Goal: Task Accomplishment & Management: Use online tool/utility

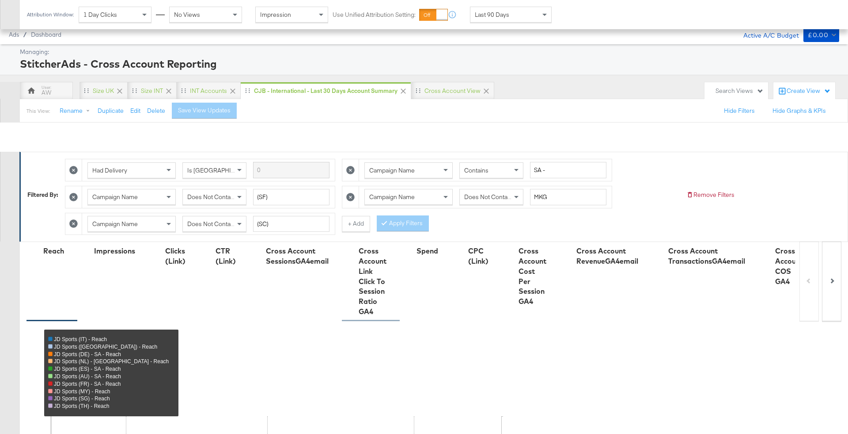
scroll to position [445, 0]
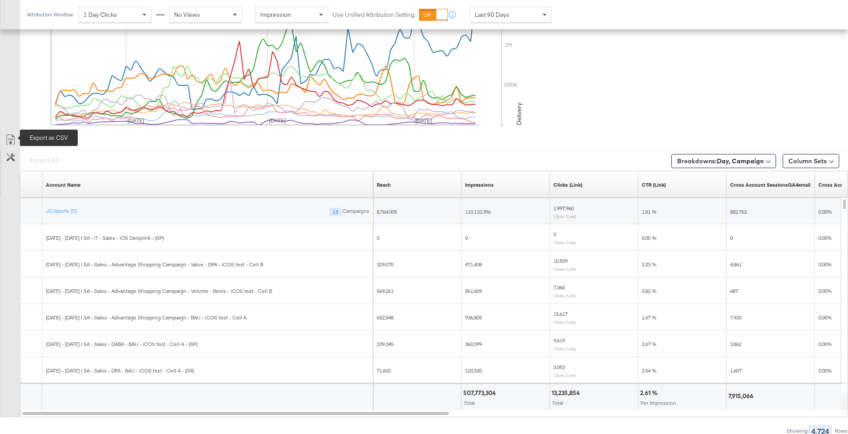
click at [8, 142] on icon at bounding box center [10, 139] width 11 height 11
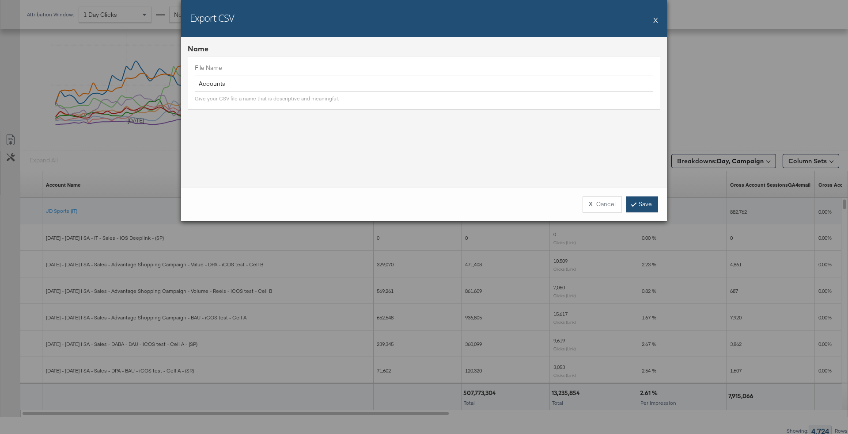
click at [639, 202] on link "Save" at bounding box center [643, 204] width 32 height 16
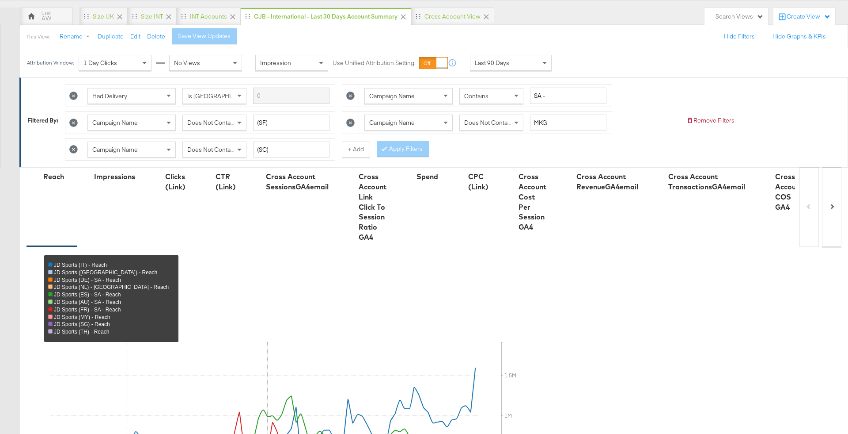
scroll to position [0, 0]
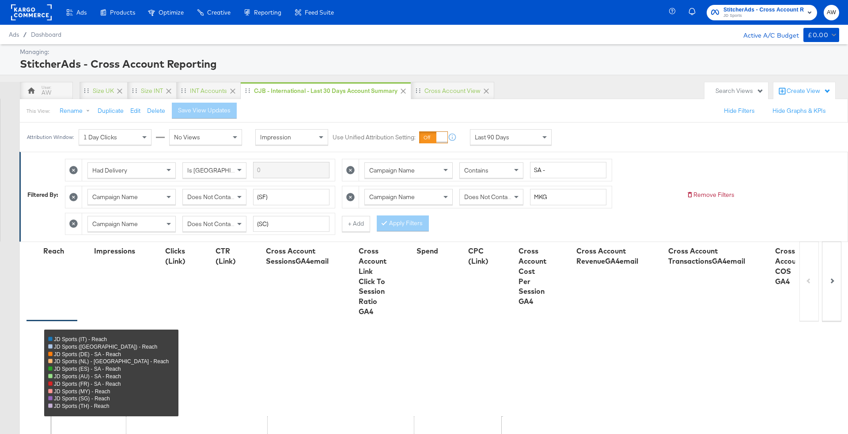
click at [46, 19] on rect at bounding box center [31, 12] width 41 height 16
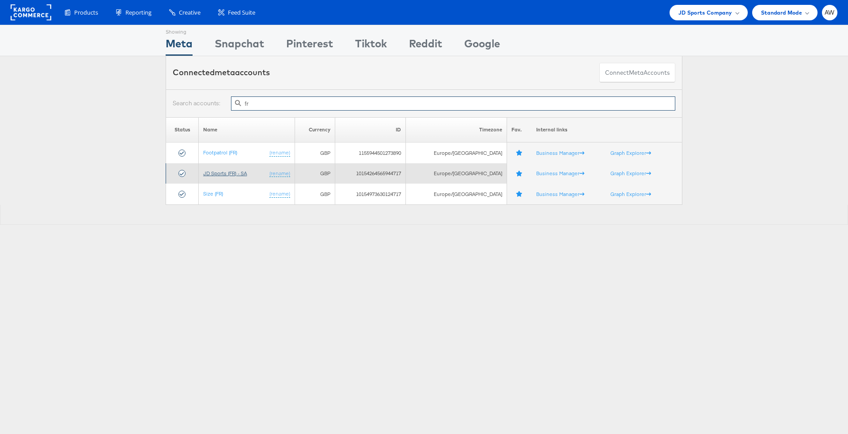
type input "fr"
click at [236, 172] on link "JD Sports (FR) - SA" at bounding box center [225, 173] width 44 height 7
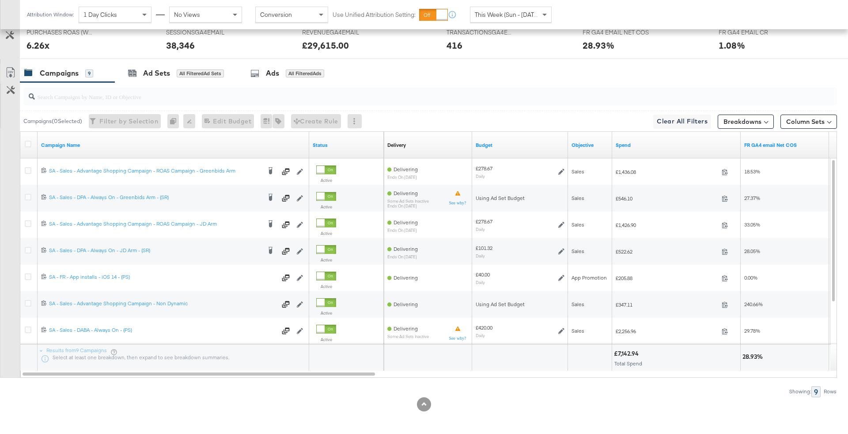
scroll to position [426, 0]
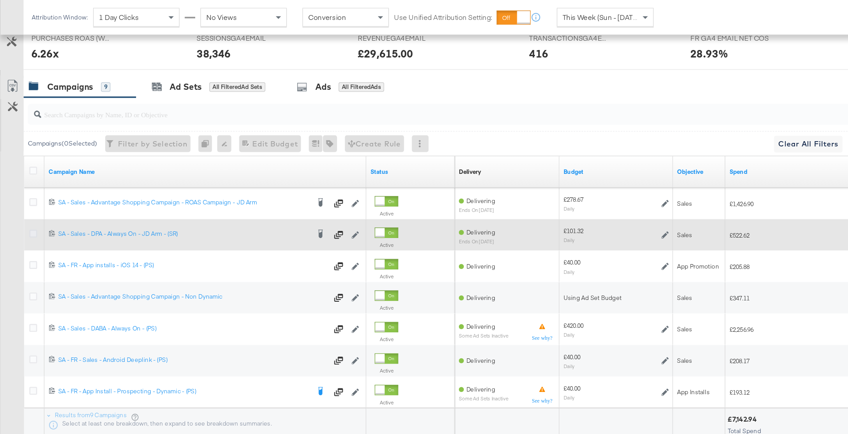
click at [29, 195] on icon at bounding box center [28, 197] width 7 height 7
click at [0, 0] on input "checkbox" at bounding box center [0, 0] width 0 height 0
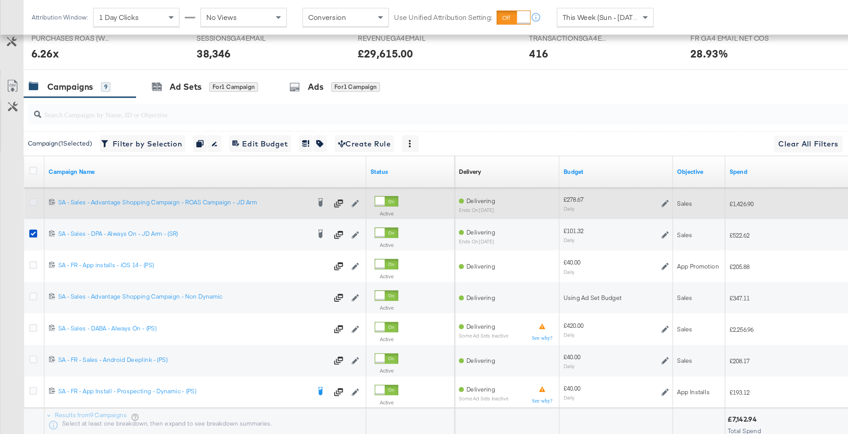
click at [28, 167] on icon at bounding box center [28, 170] width 7 height 7
click at [0, 0] on input "checkbox" at bounding box center [0, 0] width 0 height 0
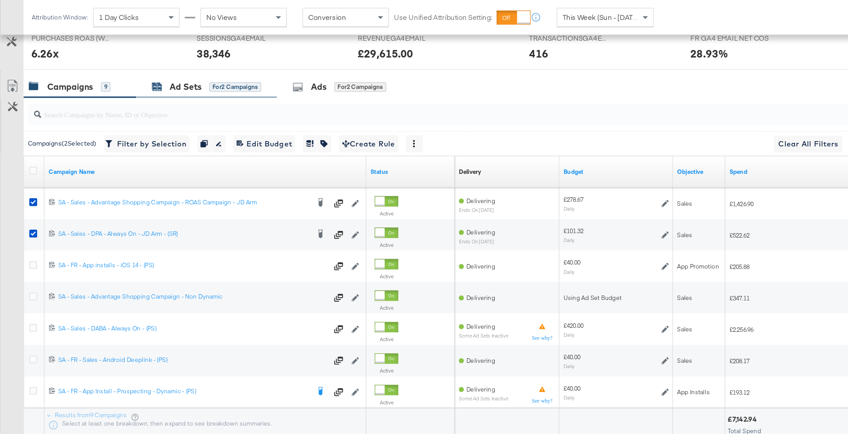
click at [160, 68] on div "Ad Sets" at bounding box center [156, 73] width 27 height 10
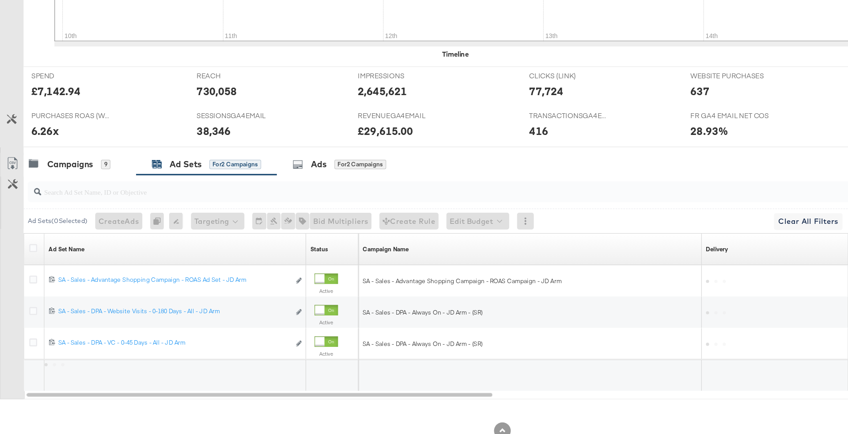
scroll to position [320, 0]
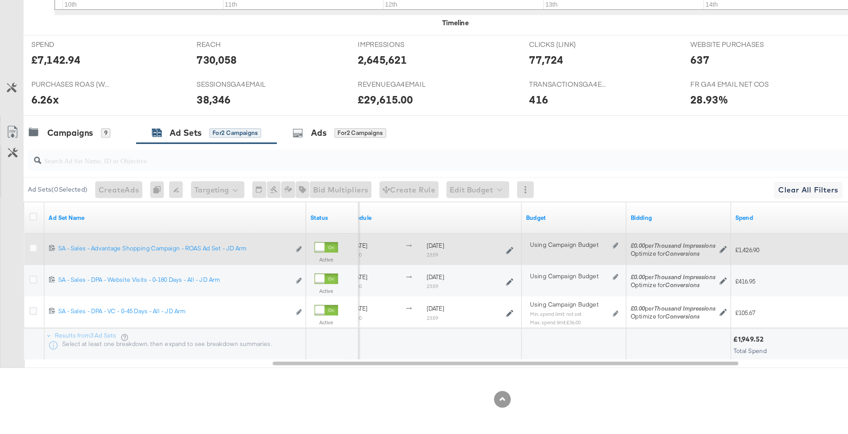
click at [431, 275] on icon at bounding box center [430, 278] width 6 height 6
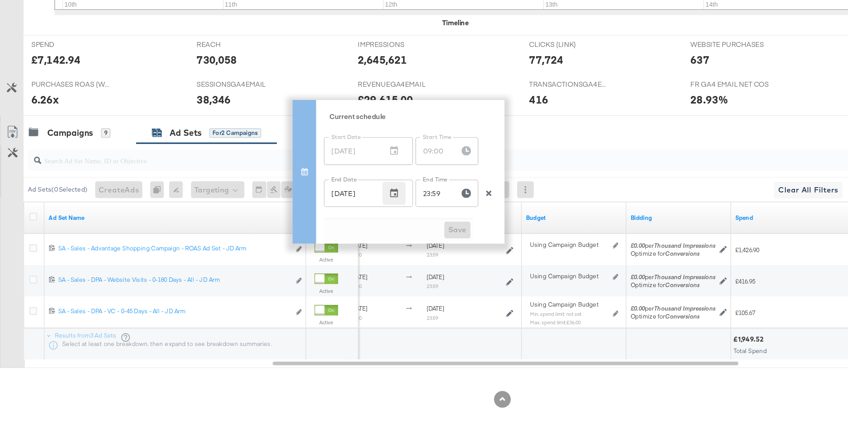
click at [335, 232] on icon "button" at bounding box center [333, 230] width 7 height 8
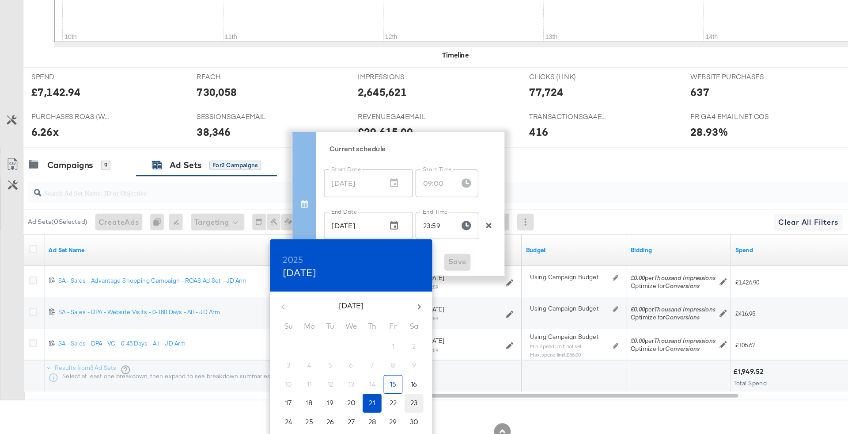
click at [353, 381] on p "23" at bounding box center [349, 380] width 6 height 8
type input "Aug 23, 2025"
click at [395, 265] on div at bounding box center [424, 217] width 848 height 434
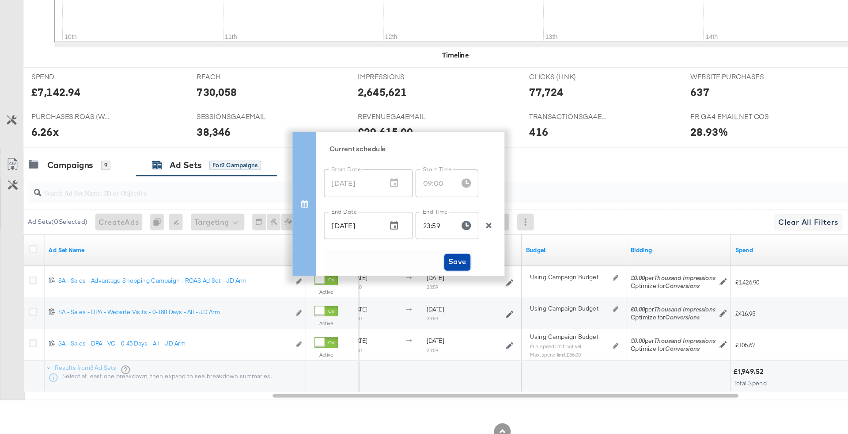
click at [390, 262] on span "Save" at bounding box center [386, 260] width 15 height 11
click at [392, 262] on span "Save" at bounding box center [386, 260] width 15 height 11
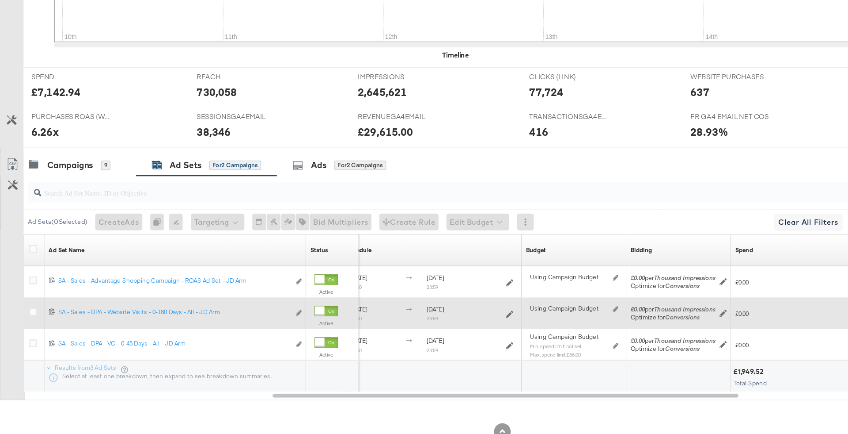
click at [433, 302] on icon at bounding box center [430, 305] width 6 height 6
click at [431, 302] on icon at bounding box center [430, 305] width 6 height 6
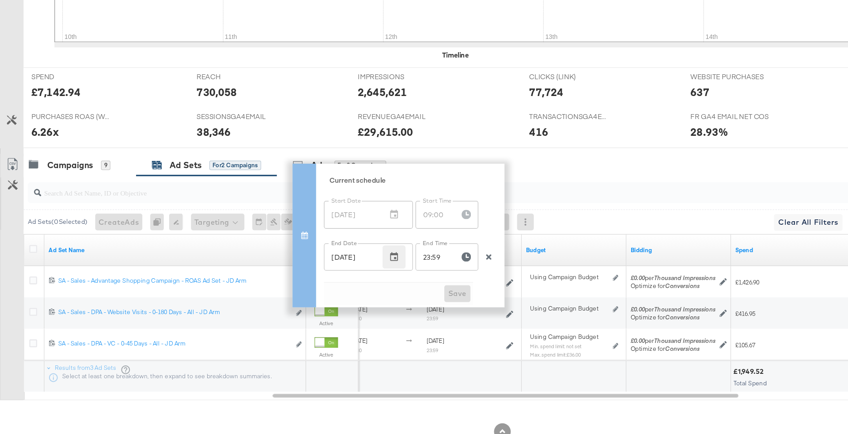
click at [331, 254] on icon "button" at bounding box center [333, 257] width 7 height 8
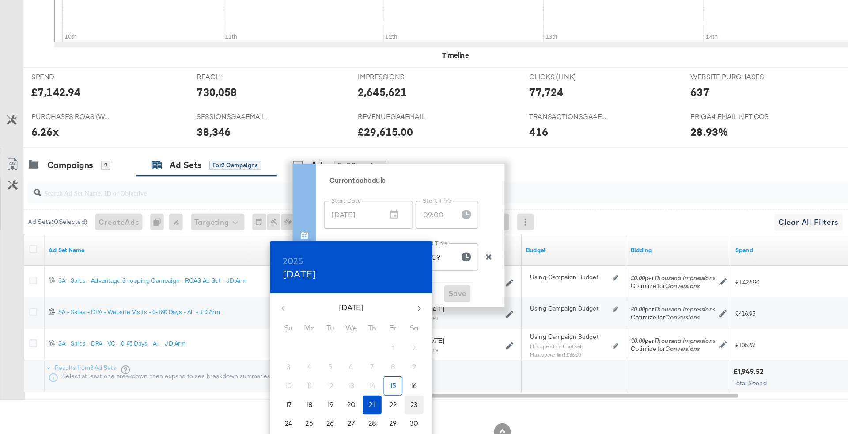
click at [351, 383] on p "23" at bounding box center [349, 381] width 6 height 8
type input "Aug 23, 2025"
click at [387, 311] on div at bounding box center [424, 217] width 848 height 434
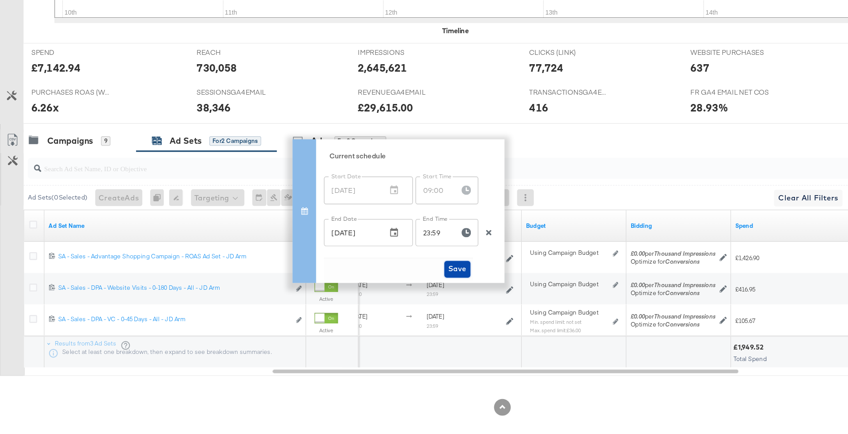
click at [391, 289] on span "Save" at bounding box center [386, 287] width 15 height 11
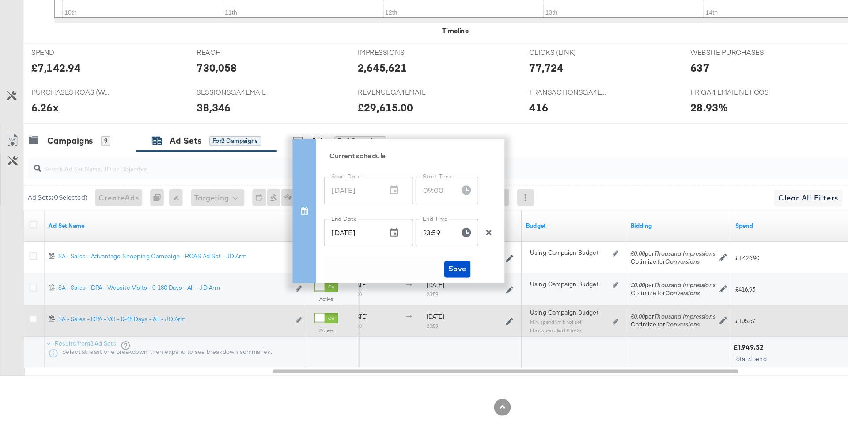
click at [430, 326] on div at bounding box center [430, 331] width 6 height 12
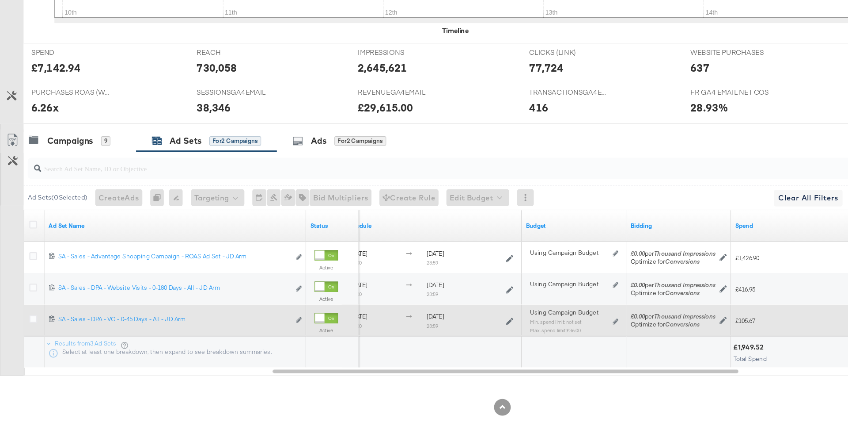
click at [436, 329] on div "August 1st 2025 09:00 August 21st 2025 23:59" at bounding box center [364, 331] width 145 height 14
click at [430, 328] on icon at bounding box center [430, 331] width 6 height 6
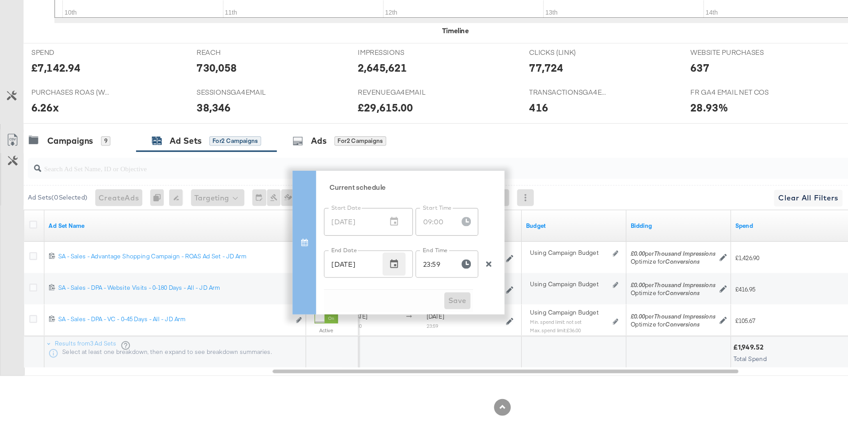
click at [329, 281] on icon "button" at bounding box center [332, 283] width 9 height 9
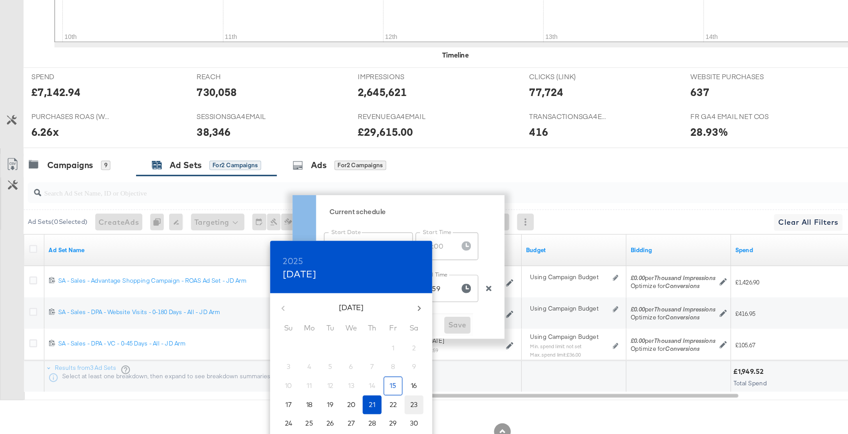
click at [352, 379] on p "23" at bounding box center [349, 381] width 6 height 8
type input "Aug 23, 2025"
click at [385, 310] on div at bounding box center [424, 217] width 848 height 434
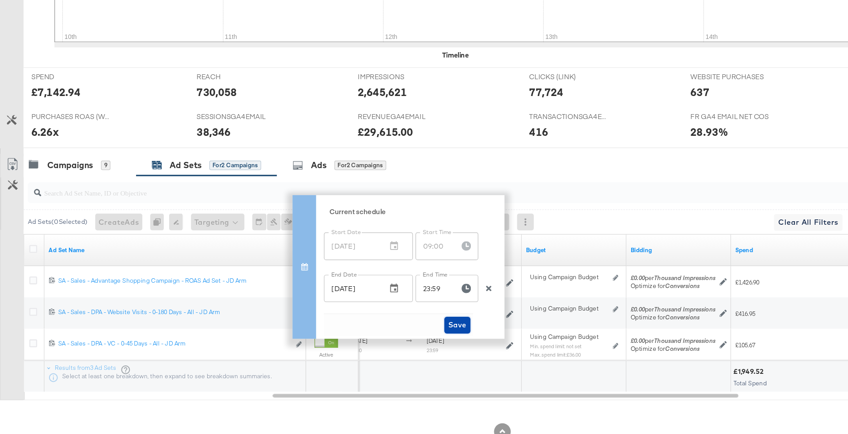
click at [395, 313] on button "Save" at bounding box center [386, 314] width 23 height 14
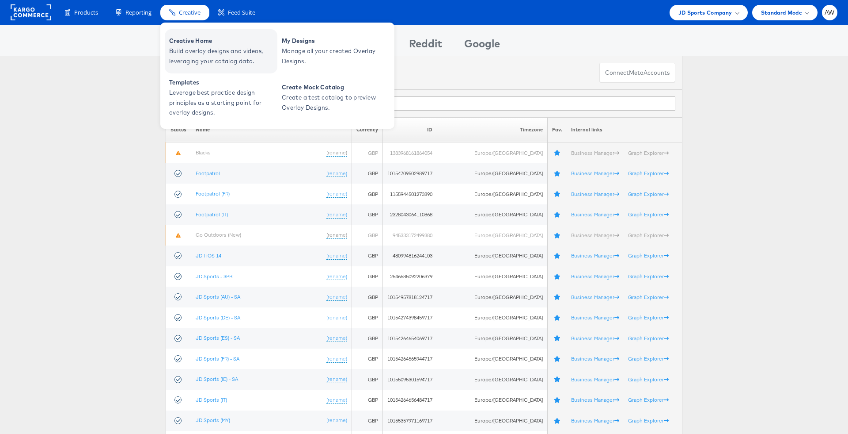
click at [195, 58] on span "Build overlay designs and videos, leveraging your catalog data." at bounding box center [222, 56] width 106 height 20
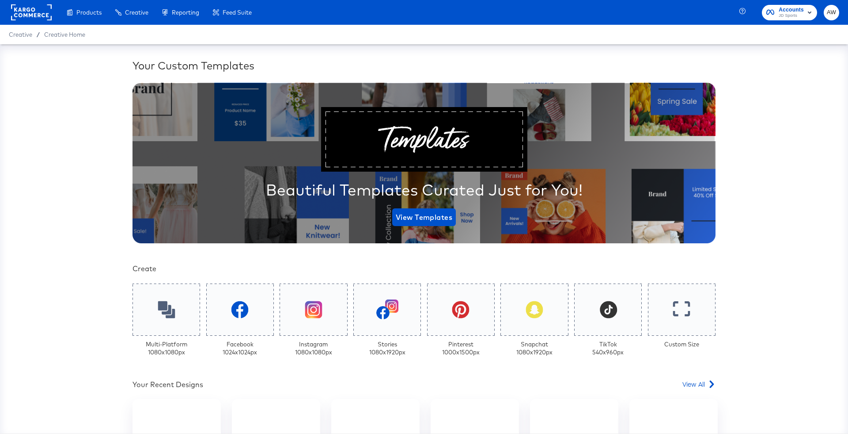
scroll to position [150, 0]
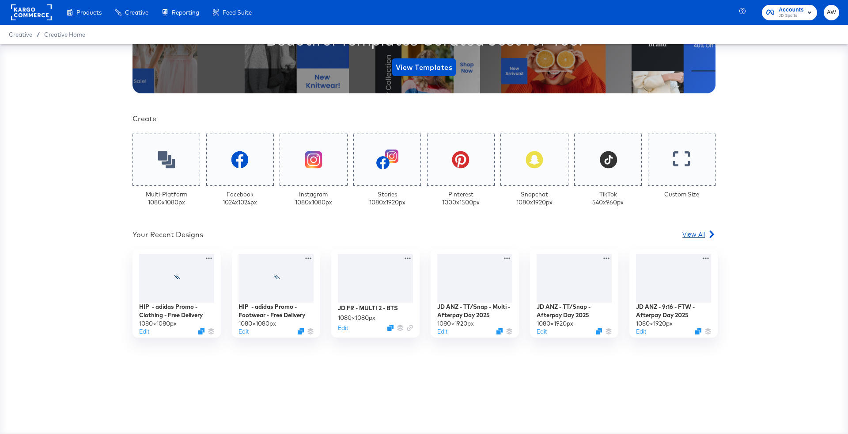
click at [692, 230] on span "View All" at bounding box center [694, 233] width 23 height 9
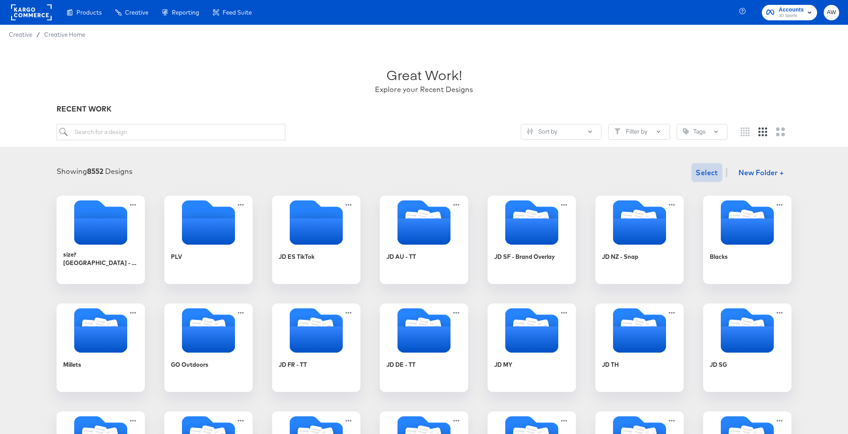
click at [709, 174] on span "Select" at bounding box center [707, 172] width 23 height 12
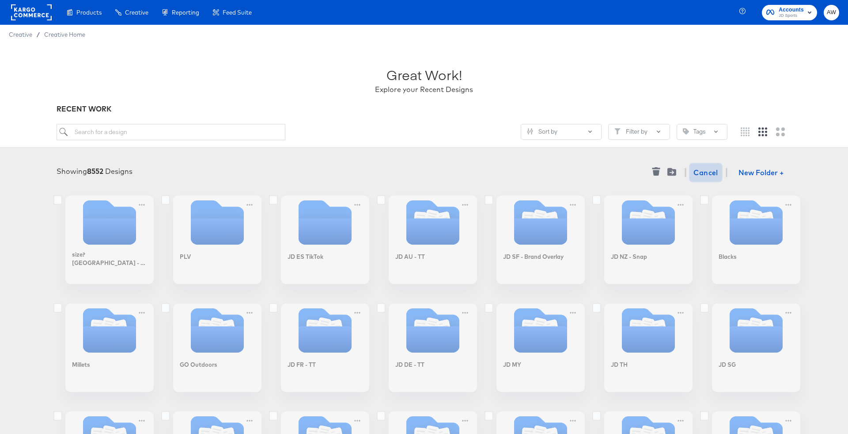
click at [709, 174] on span "Cancel" at bounding box center [706, 172] width 25 height 12
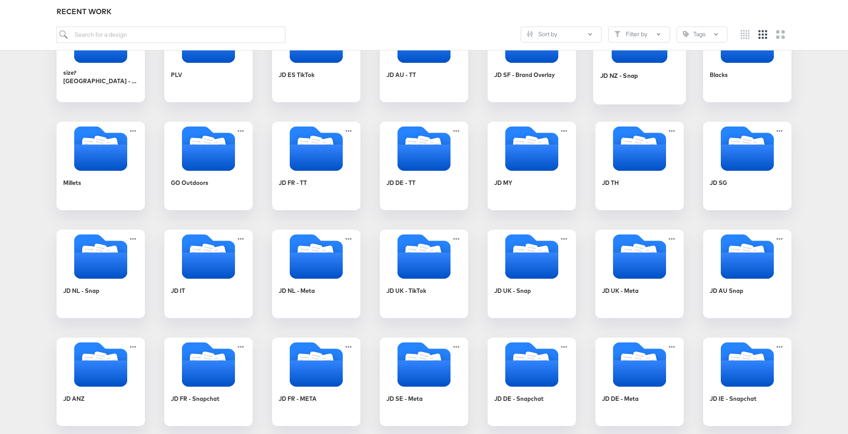
scroll to position [50, 0]
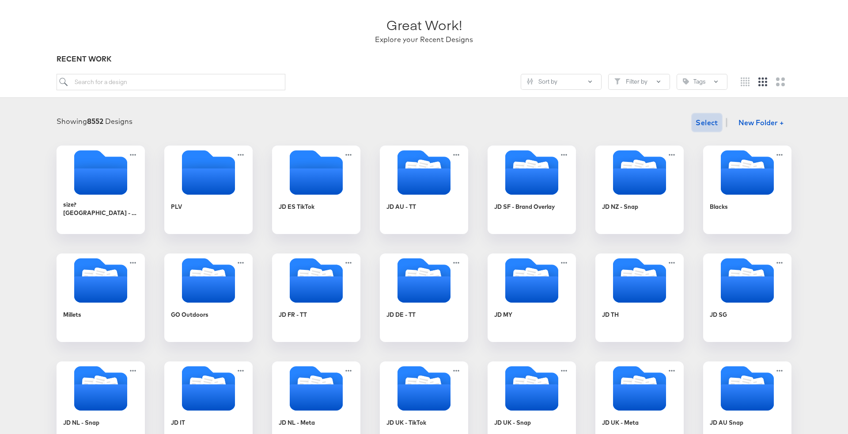
click at [711, 123] on span "Select" at bounding box center [707, 122] width 23 height 12
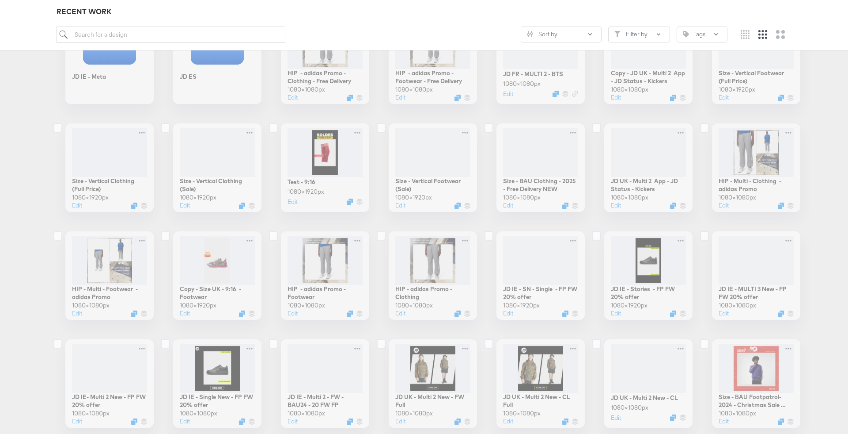
scroll to position [522, 0]
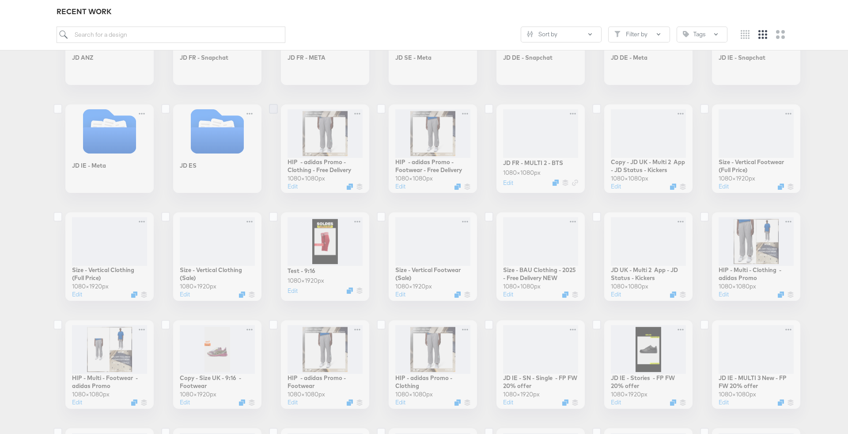
click at [274, 109] on icon at bounding box center [273, 109] width 9 height 10
click at [0, 0] on input "checkbox" at bounding box center [0, 0] width 0 height 0
click at [274, 109] on icon at bounding box center [273, 109] width 9 height 10
click at [0, 0] on input "checkbox" at bounding box center [0, 0] width 0 height 0
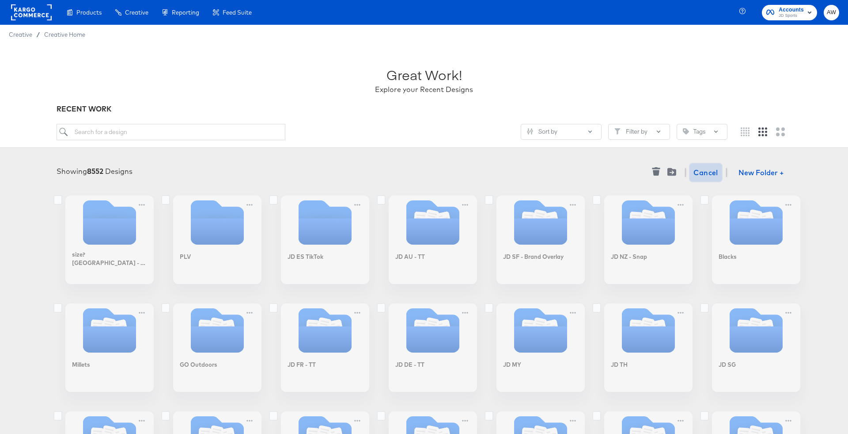
click at [702, 171] on span "Cancel" at bounding box center [706, 172] width 25 height 12
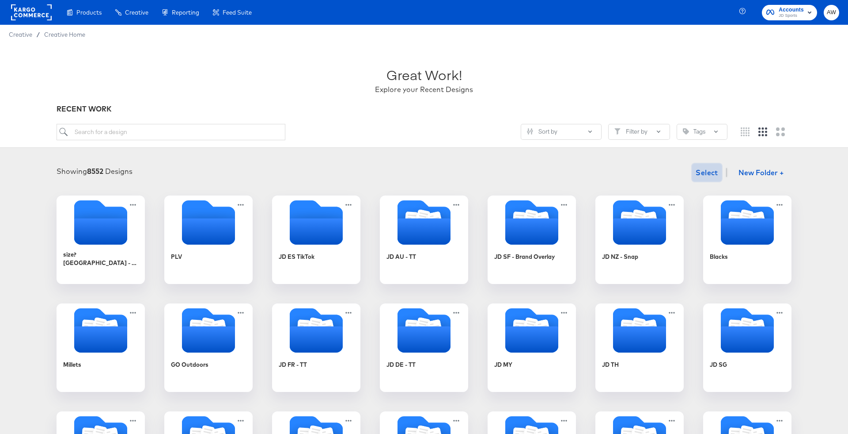
click at [712, 173] on span "Select" at bounding box center [707, 172] width 23 height 12
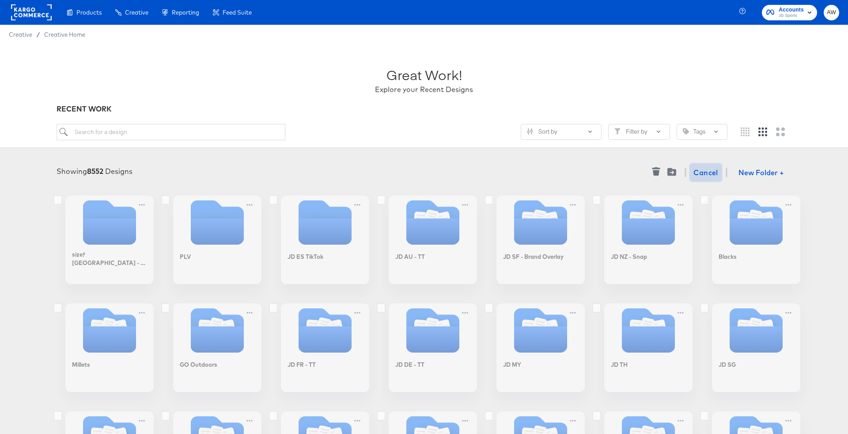
click at [704, 174] on span "Cancel" at bounding box center [706, 172] width 25 height 12
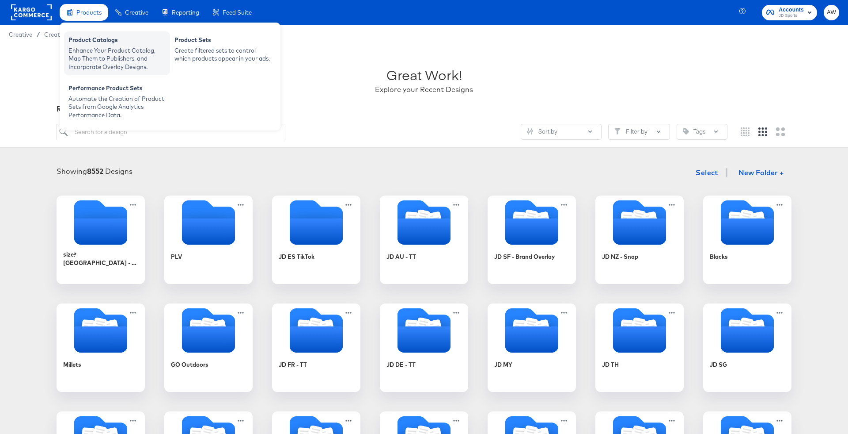
click at [110, 49] on div "Enhance Your Product Catalog, Map Them to Publishers, and Incorporate Overlay D…" at bounding box center [116, 58] width 97 height 25
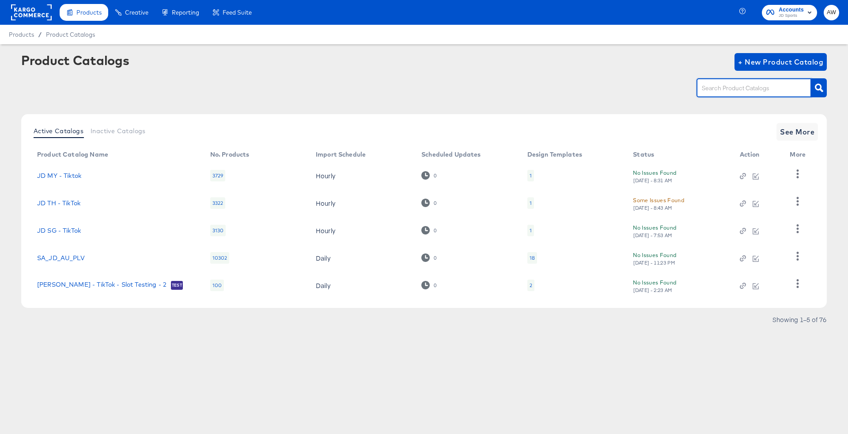
click at [730, 88] on input "text" at bounding box center [747, 88] width 94 height 10
type input "size?"
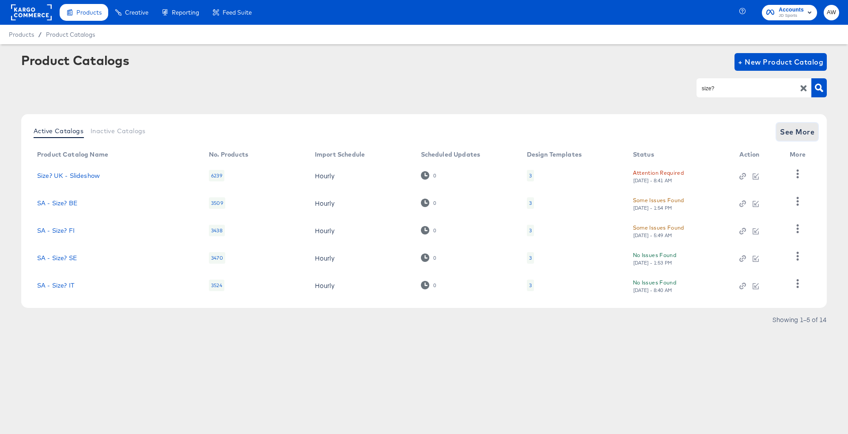
click at [808, 126] on span "See More" at bounding box center [797, 132] width 34 height 12
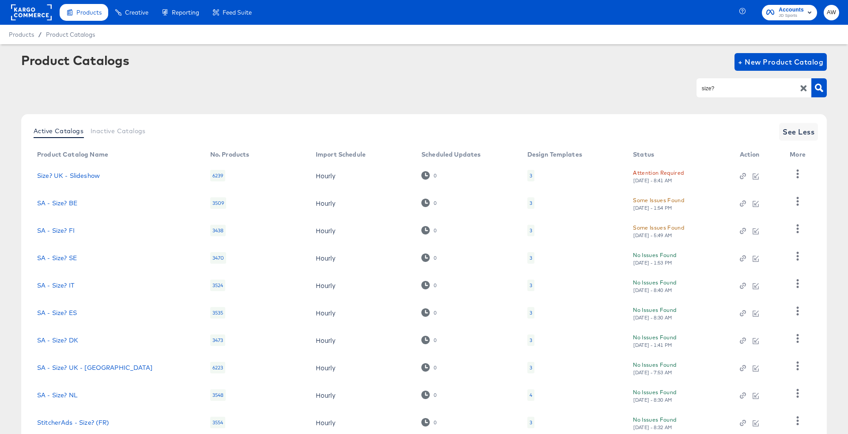
scroll to position [60, 0]
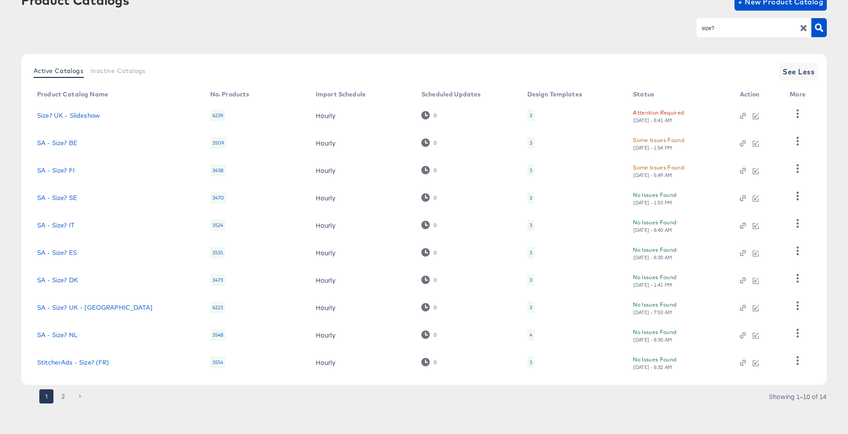
click at [62, 394] on button "2" at bounding box center [63, 396] width 14 height 14
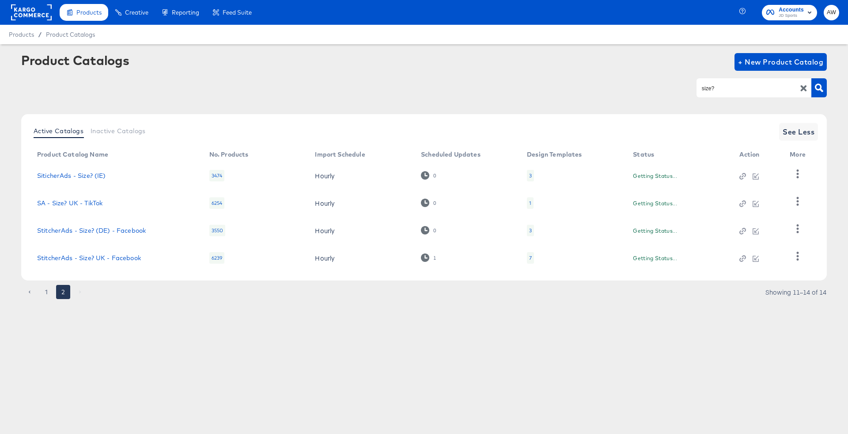
scroll to position [0, 0]
click at [50, 292] on button "1" at bounding box center [46, 292] width 14 height 14
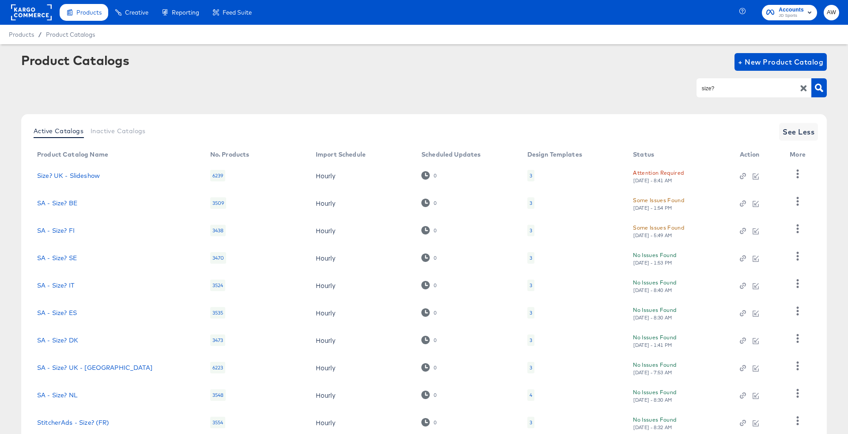
scroll to position [60, 0]
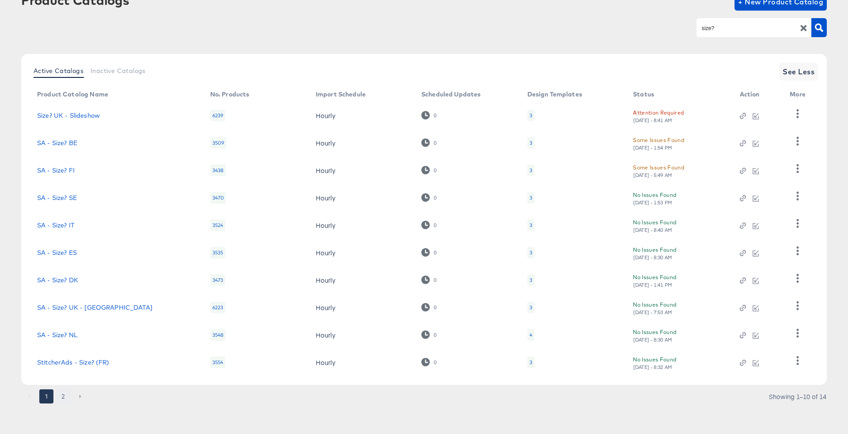
click at [66, 396] on button "2" at bounding box center [63, 396] width 14 height 14
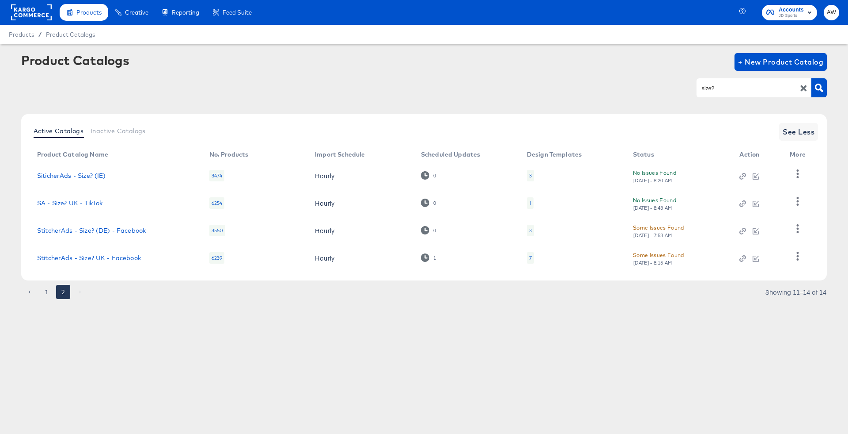
scroll to position [0, 0]
click at [107, 261] on link "StitcherAds - Size? UK - Facebook" at bounding box center [89, 257] width 104 height 7
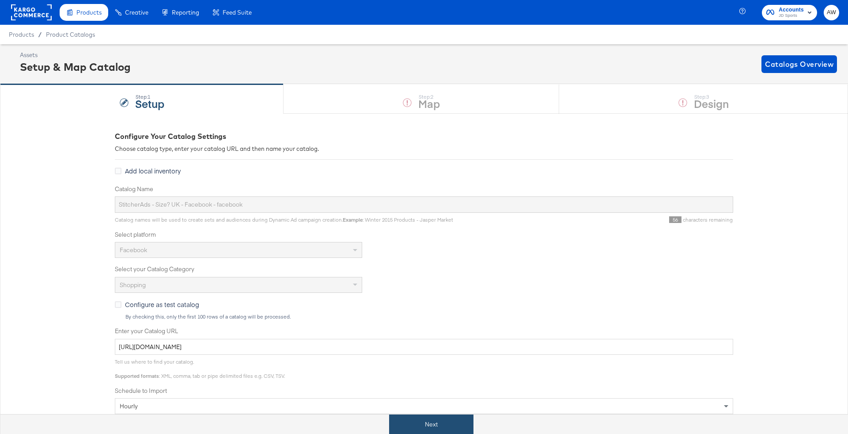
click at [450, 418] on button "Next" at bounding box center [431, 424] width 84 height 20
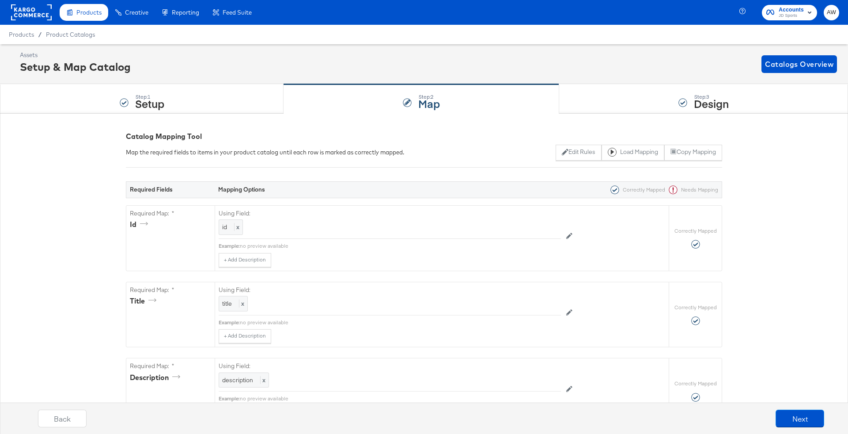
click at [658, 104] on div "Step: 3 Design" at bounding box center [703, 98] width 289 height 29
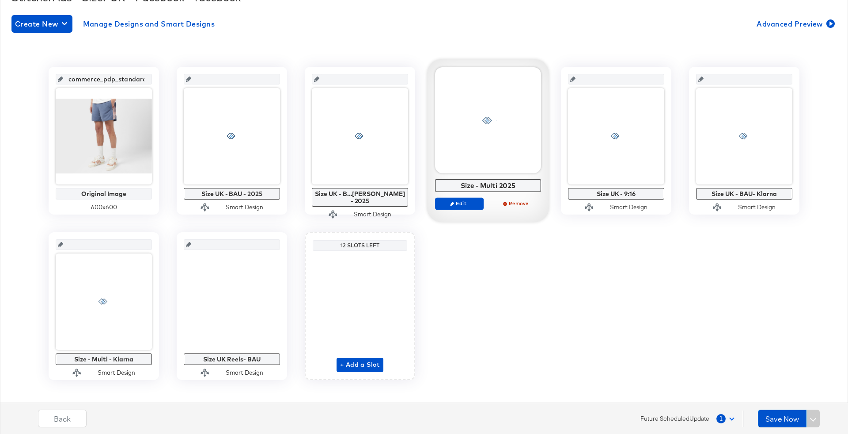
scroll to position [152, 0]
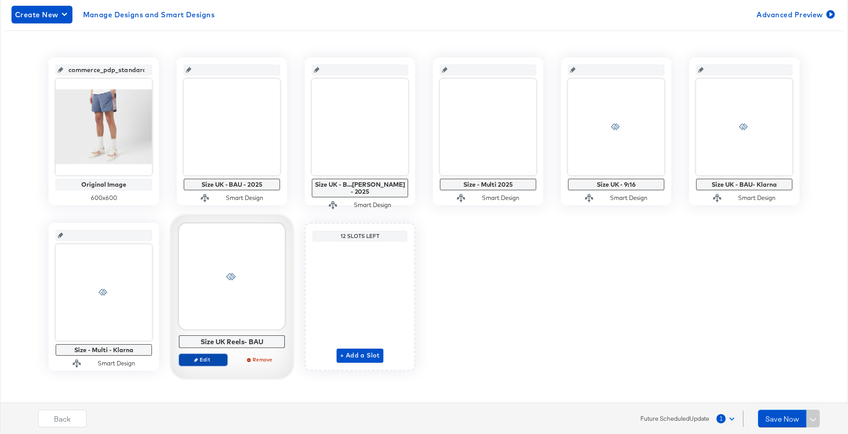
click at [209, 357] on span "Edit" at bounding box center [203, 359] width 41 height 7
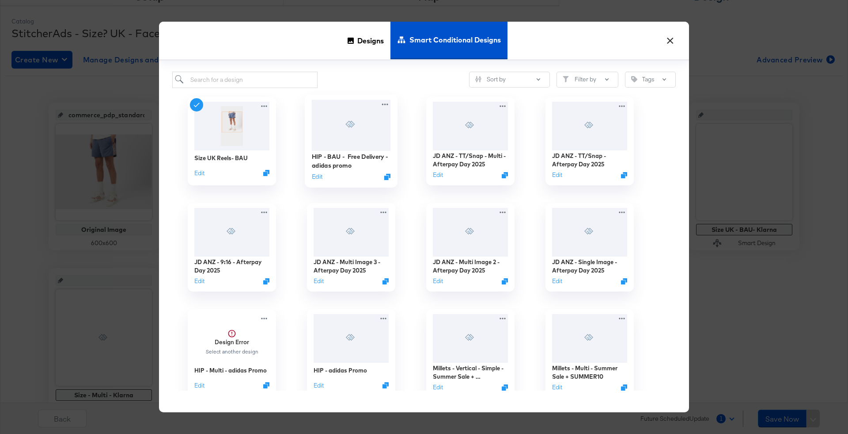
scroll to position [98, 0]
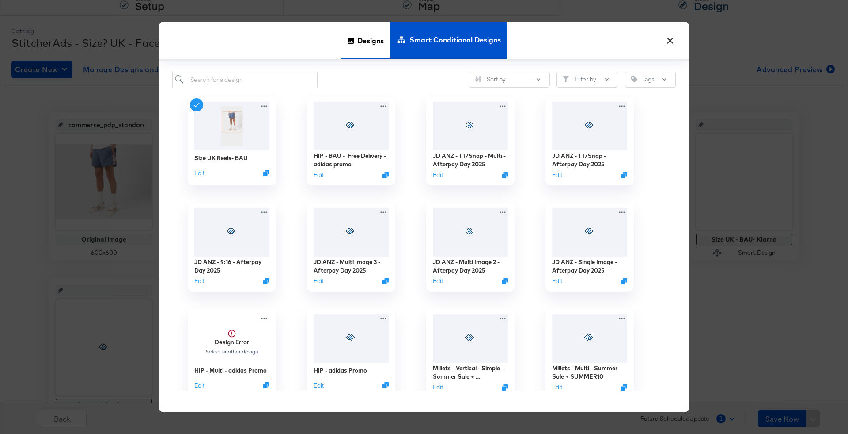
click at [373, 44] on span "Designs" at bounding box center [371, 40] width 27 height 39
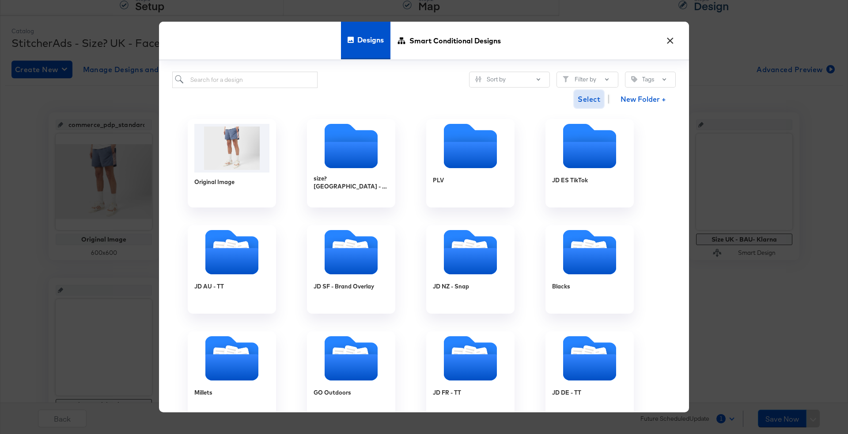
click at [594, 102] on span "Select" at bounding box center [589, 99] width 23 height 12
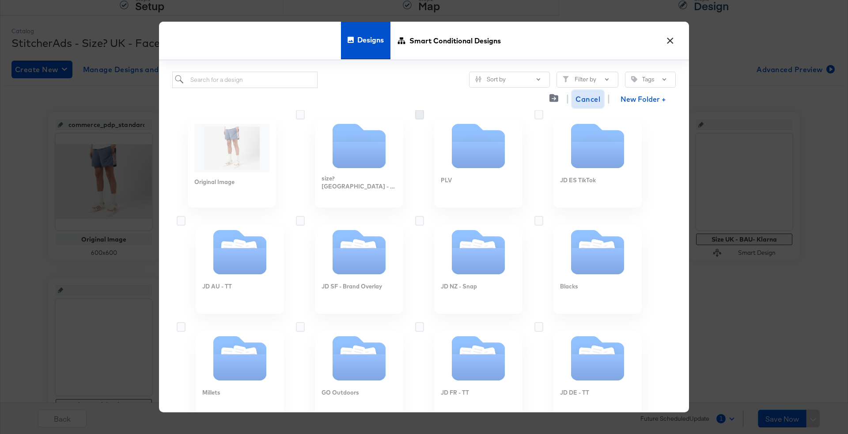
click at [422, 115] on icon at bounding box center [419, 115] width 9 height 10
click at [0, 0] on input "checkbox" at bounding box center [0, 0] width 0 height 0
click at [422, 115] on icon at bounding box center [419, 115] width 9 height 10
click at [0, 0] on input "checkbox" at bounding box center [0, 0] width 0 height 0
click at [416, 113] on icon at bounding box center [419, 115] width 9 height 10
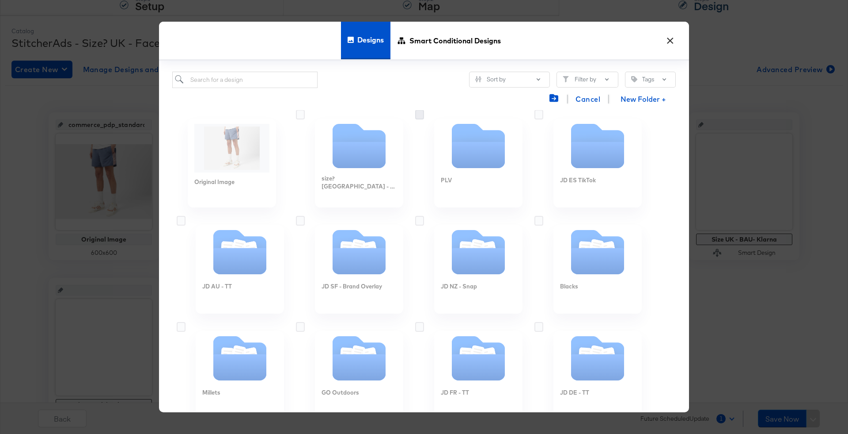
click at [0, 0] on input "checkbox" at bounding box center [0, 0] width 0 height 0
click at [417, 109] on div "Cancel New Folder +" at bounding box center [424, 99] width 504 height 23
click at [669, 40] on button "×" at bounding box center [670, 38] width 16 height 16
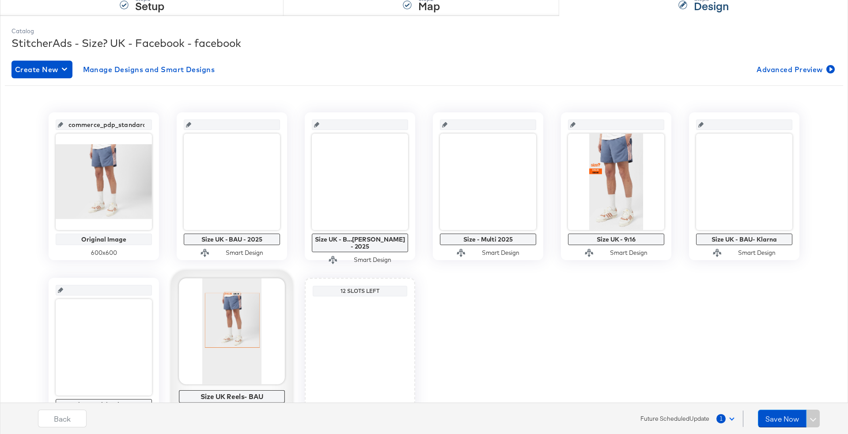
scroll to position [152, 0]
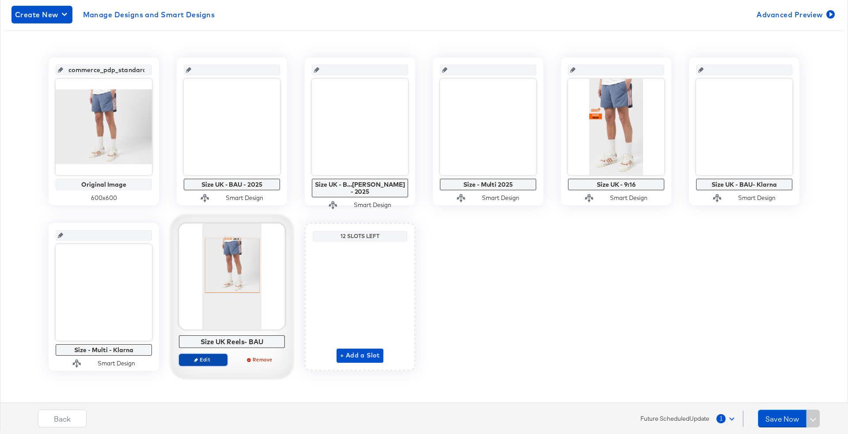
click at [202, 358] on span "Edit" at bounding box center [203, 359] width 41 height 7
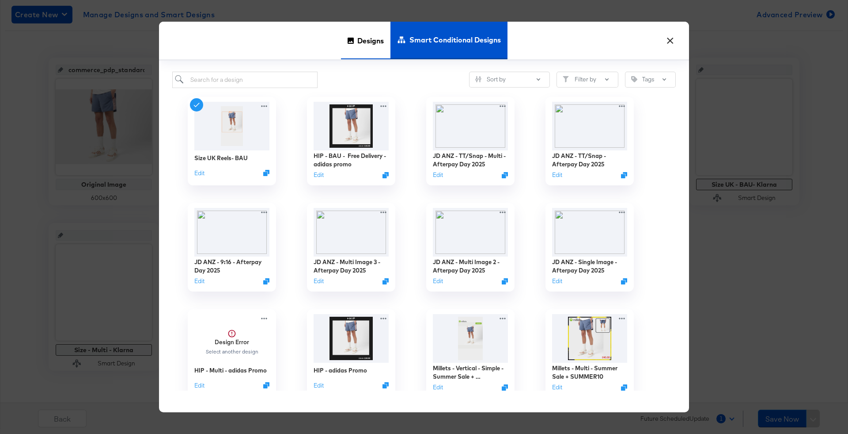
click at [370, 41] on span "Designs" at bounding box center [371, 40] width 27 height 39
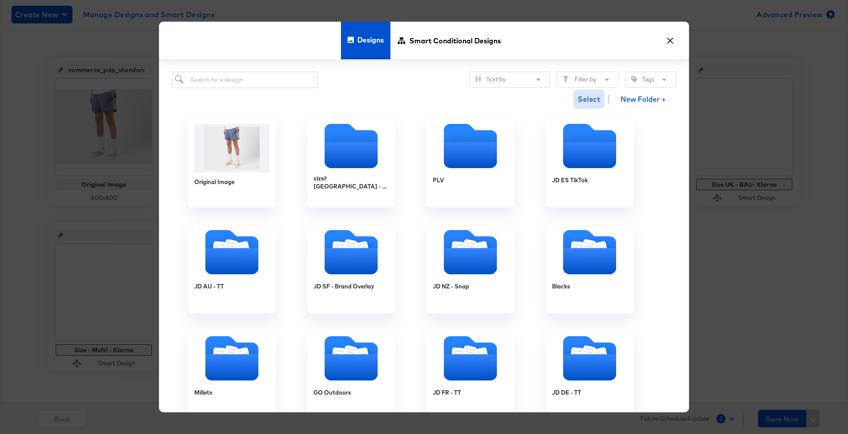
click at [599, 98] on span "Select" at bounding box center [589, 99] width 23 height 12
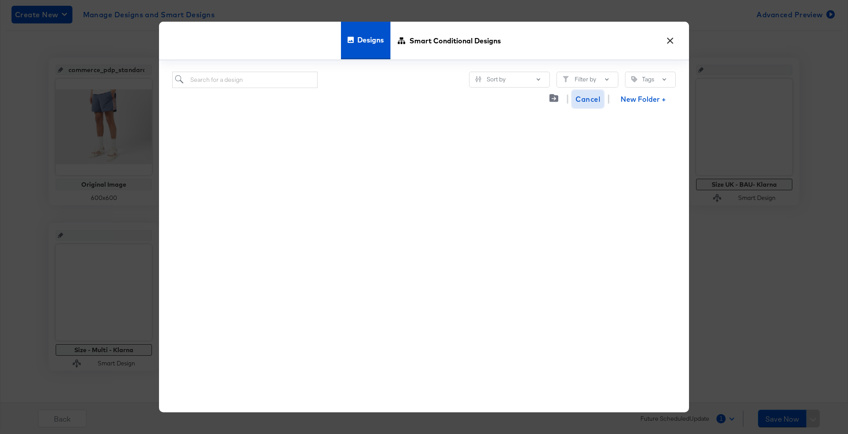
scroll to position [462, 0]
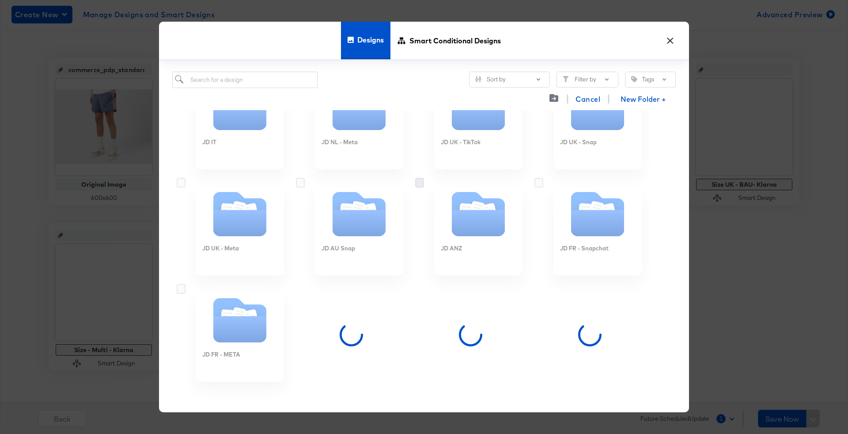
click at [419, 180] on icon at bounding box center [419, 183] width 9 height 10
click at [0, 0] on input "checkbox" at bounding box center [0, 0] width 0 height 0
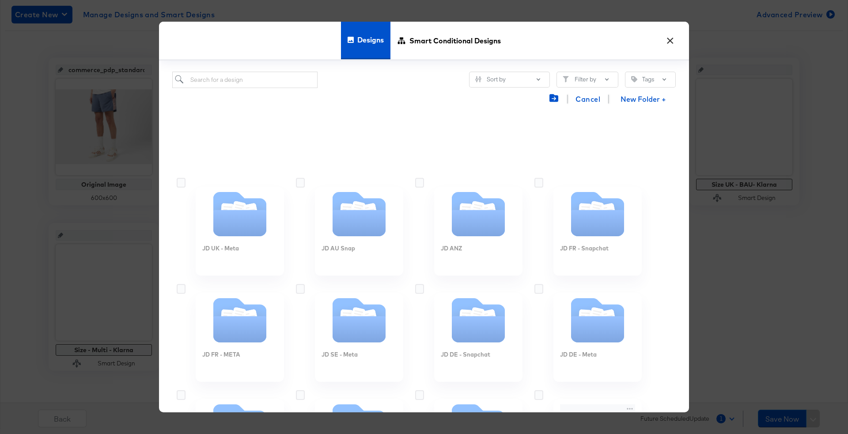
scroll to position [719, 0]
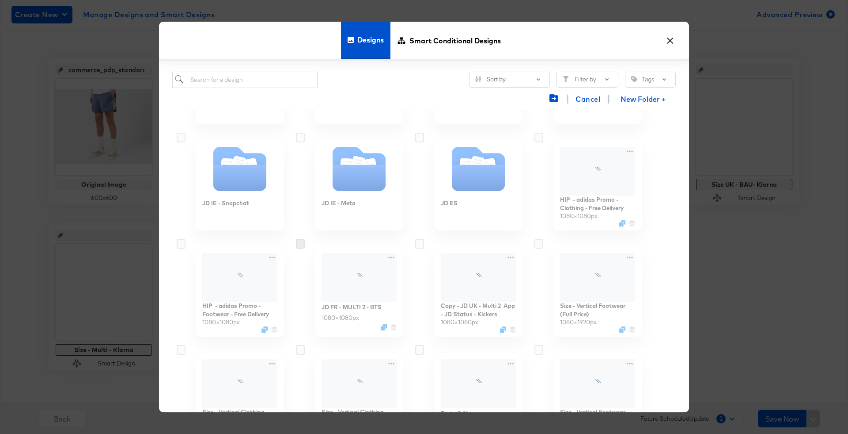
click at [303, 242] on icon at bounding box center [300, 244] width 9 height 10
click at [0, 0] on input "checkbox" at bounding box center [0, 0] width 0 height 0
click at [302, 244] on icon at bounding box center [300, 244] width 9 height 10
click at [0, 0] on input "checkbox" at bounding box center [0, 0] width 0 height 0
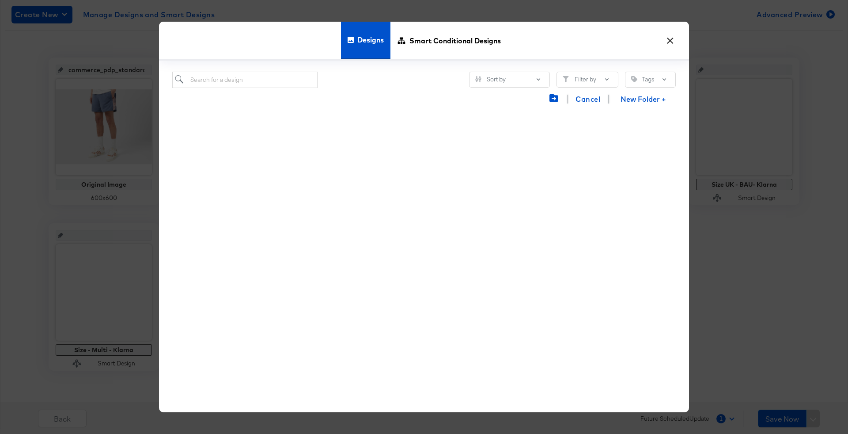
scroll to position [0, 0]
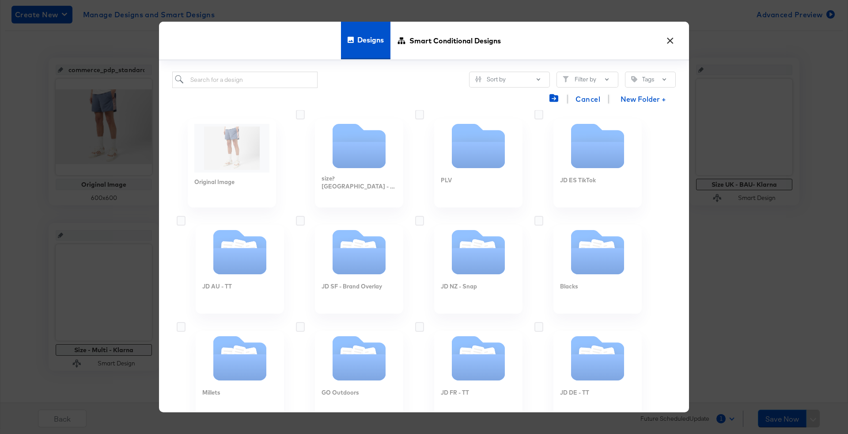
click at [673, 39] on button "×" at bounding box center [670, 38] width 16 height 16
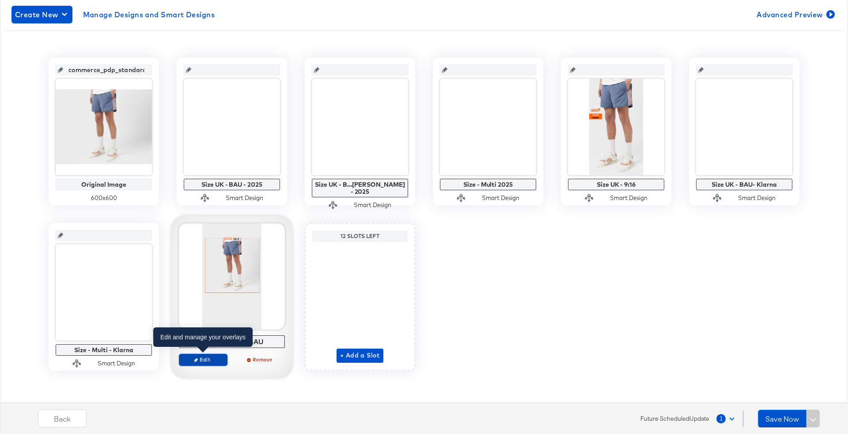
click at [209, 360] on span "Edit" at bounding box center [203, 359] width 41 height 7
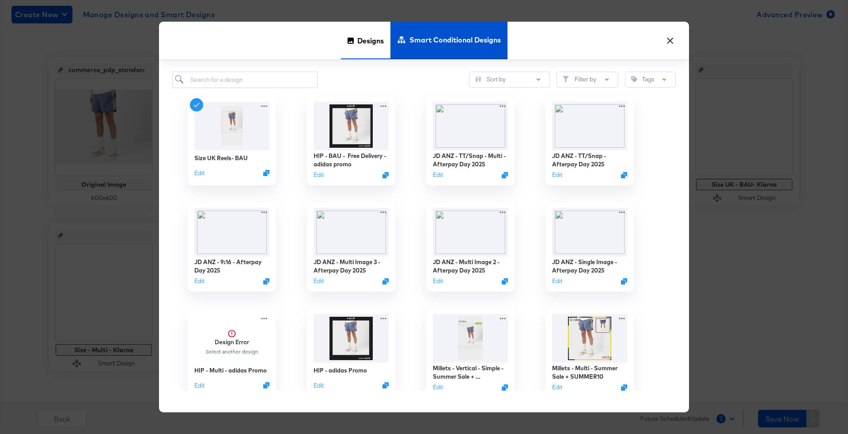
click at [374, 38] on span "Designs" at bounding box center [371, 40] width 27 height 39
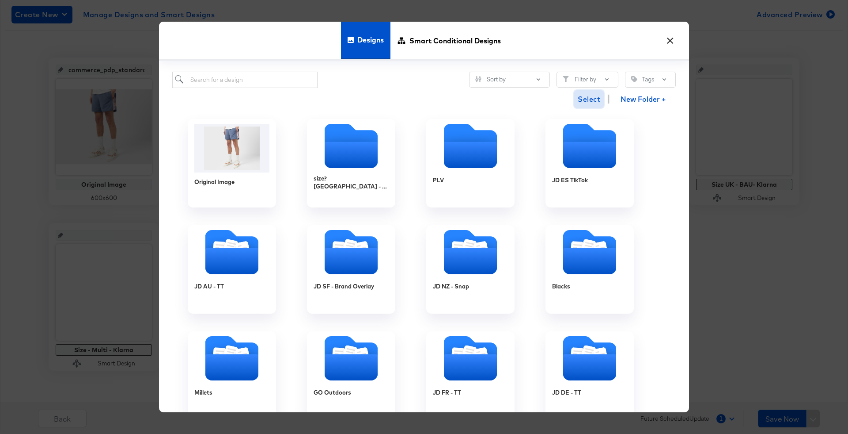
click at [578, 95] on span "Select" at bounding box center [589, 99] width 23 height 12
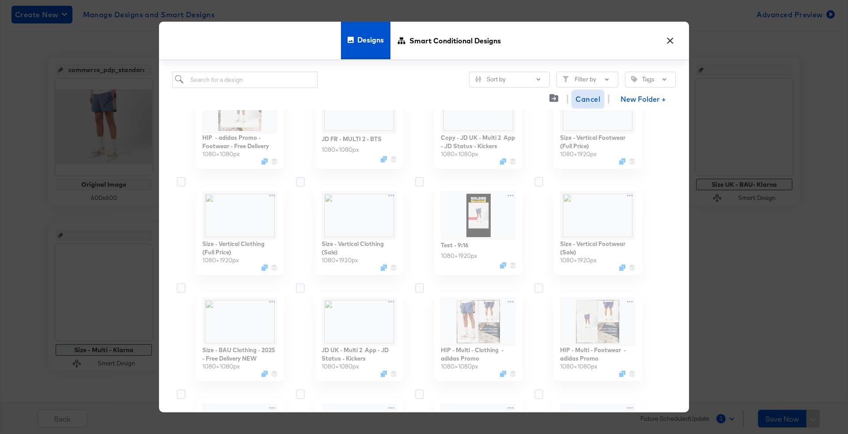
scroll to position [887, 0]
click at [420, 181] on icon at bounding box center [419, 182] width 9 height 10
click at [0, 0] on input "checkbox" at bounding box center [0, 0] width 0 height 0
click at [420, 181] on icon at bounding box center [419, 182] width 9 height 10
click at [0, 0] on input "checkbox" at bounding box center [0, 0] width 0 height 0
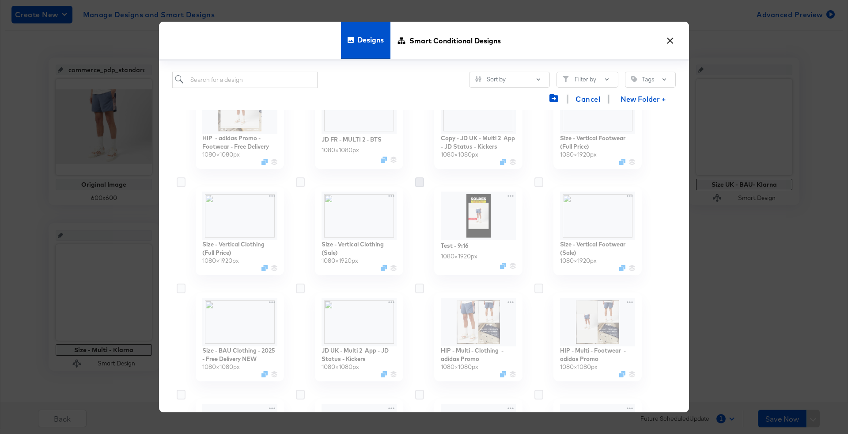
click at [420, 181] on icon at bounding box center [419, 182] width 9 height 10
click at [0, 0] on input "checkbox" at bounding box center [0, 0] width 0 height 0
click at [420, 181] on icon at bounding box center [419, 182] width 9 height 10
click at [0, 0] on input "checkbox" at bounding box center [0, 0] width 0 height 0
click at [542, 181] on icon at bounding box center [539, 182] width 9 height 10
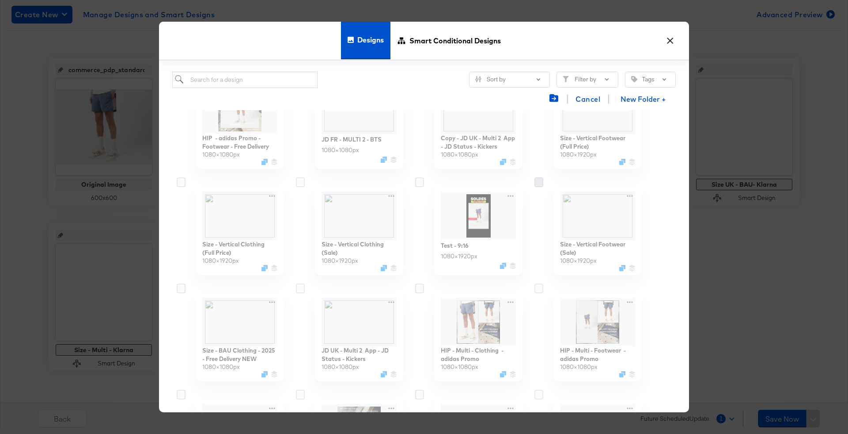
click at [0, 0] on input "checkbox" at bounding box center [0, 0] width 0 height 0
click at [542, 181] on icon at bounding box center [539, 182] width 9 height 10
click at [0, 0] on input "checkbox" at bounding box center [0, 0] width 0 height 0
click at [542, 181] on icon at bounding box center [539, 182] width 9 height 10
click at [0, 0] on input "checkbox" at bounding box center [0, 0] width 0 height 0
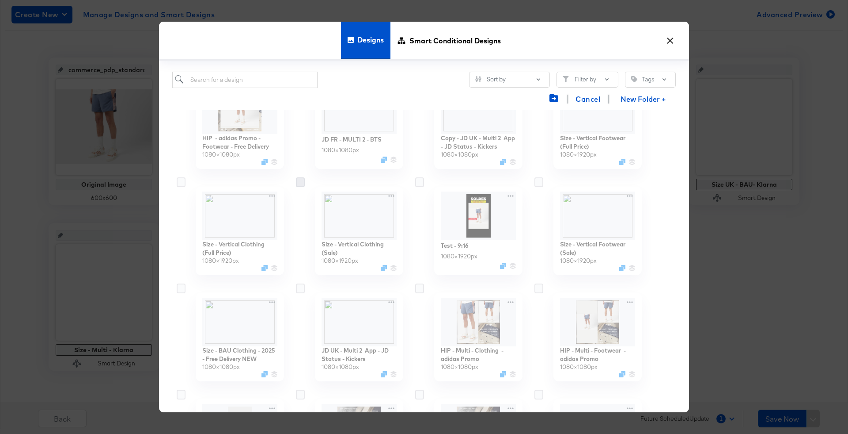
click at [303, 181] on icon at bounding box center [300, 182] width 9 height 10
click at [0, 0] on input "checkbox" at bounding box center [0, 0] width 0 height 0
click at [303, 181] on icon at bounding box center [300, 182] width 9 height 10
click at [0, 0] on input "checkbox" at bounding box center [0, 0] width 0 height 0
click at [303, 181] on icon at bounding box center [300, 182] width 9 height 10
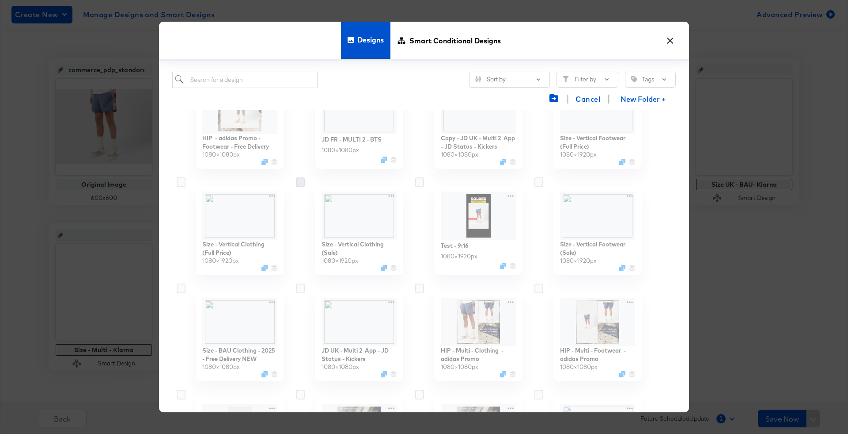
click at [0, 0] on input "checkbox" at bounding box center [0, 0] width 0 height 0
click at [303, 181] on icon at bounding box center [300, 182] width 9 height 10
click at [0, 0] on input "checkbox" at bounding box center [0, 0] width 0 height 0
click at [303, 181] on icon at bounding box center [300, 182] width 9 height 10
click at [0, 0] on input "checkbox" at bounding box center [0, 0] width 0 height 0
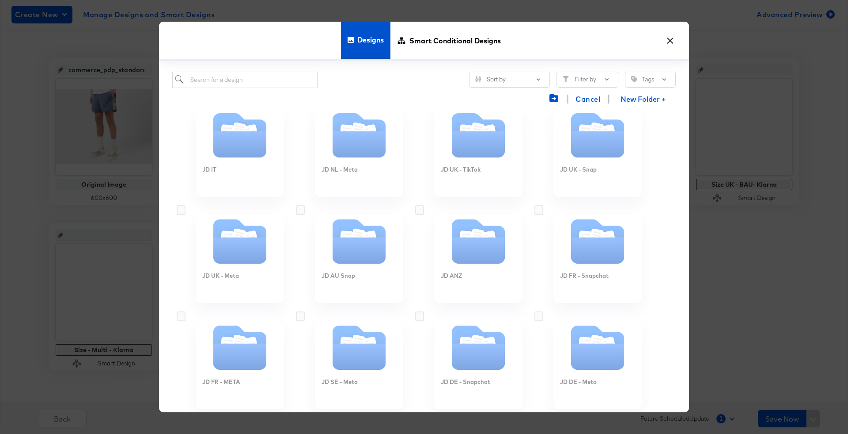
scroll to position [358, 0]
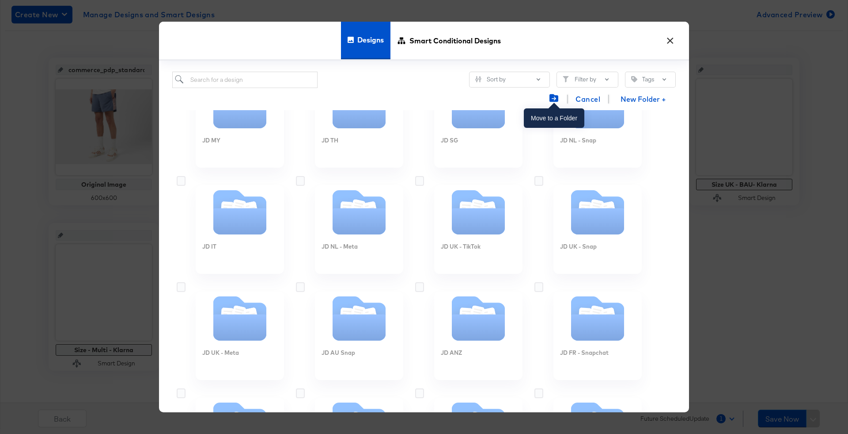
click at [557, 97] on icon "Move to folder" at bounding box center [554, 98] width 9 height 8
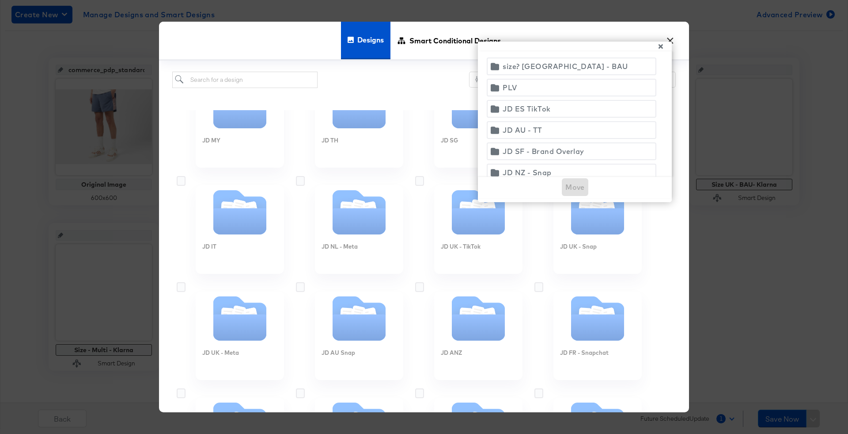
click at [662, 47] on icon "button" at bounding box center [661, 46] width 4 height 4
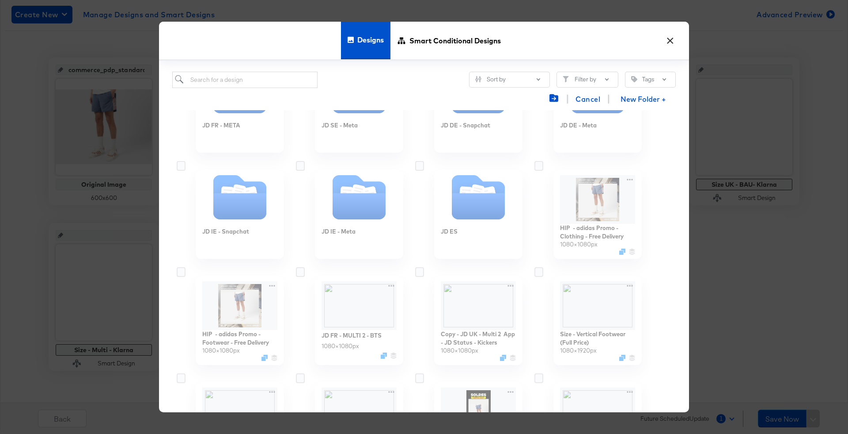
scroll to position [832, 0]
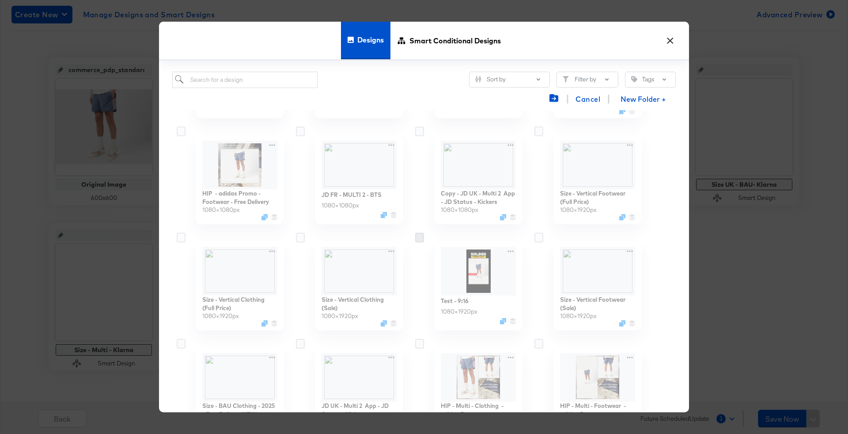
click at [421, 238] on icon at bounding box center [419, 237] width 9 height 10
click at [0, 0] on input "checkbox" at bounding box center [0, 0] width 0 height 0
click at [421, 238] on icon at bounding box center [419, 237] width 9 height 10
click at [0, 0] on input "checkbox" at bounding box center [0, 0] width 0 height 0
click at [539, 237] on icon at bounding box center [539, 237] width 9 height 10
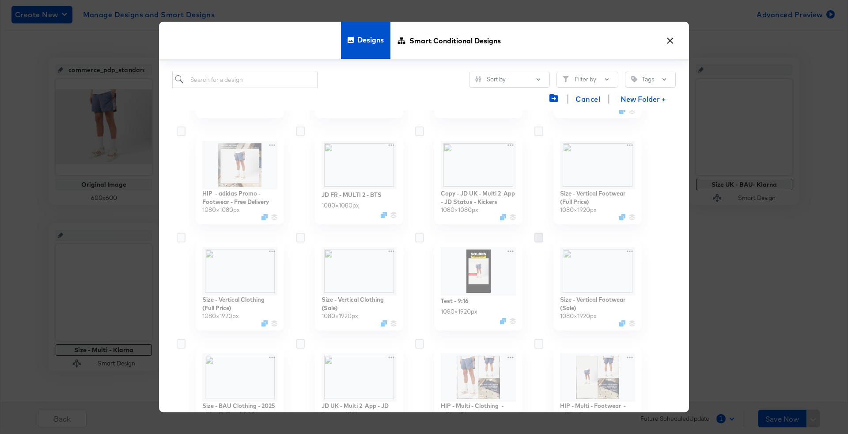
click at [0, 0] on input "checkbox" at bounding box center [0, 0] width 0 height 0
click at [539, 237] on icon at bounding box center [539, 237] width 9 height 10
click at [0, 0] on input "checkbox" at bounding box center [0, 0] width 0 height 0
click at [669, 38] on button "×" at bounding box center [670, 38] width 16 height 16
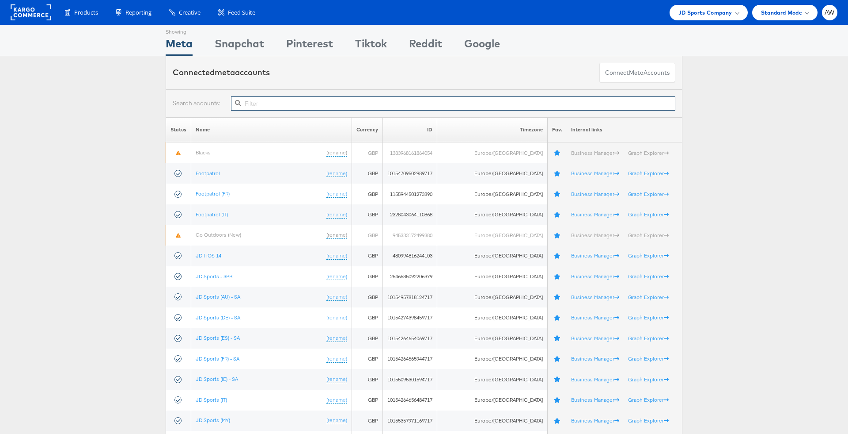
click at [319, 97] on input "text" at bounding box center [453, 103] width 445 height 14
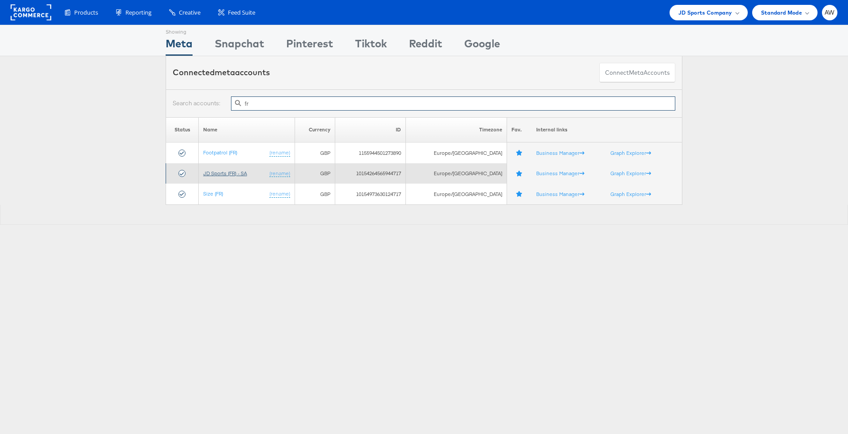
type input "fr"
click at [229, 172] on link "JD Sports (FR) - SA" at bounding box center [225, 173] width 44 height 7
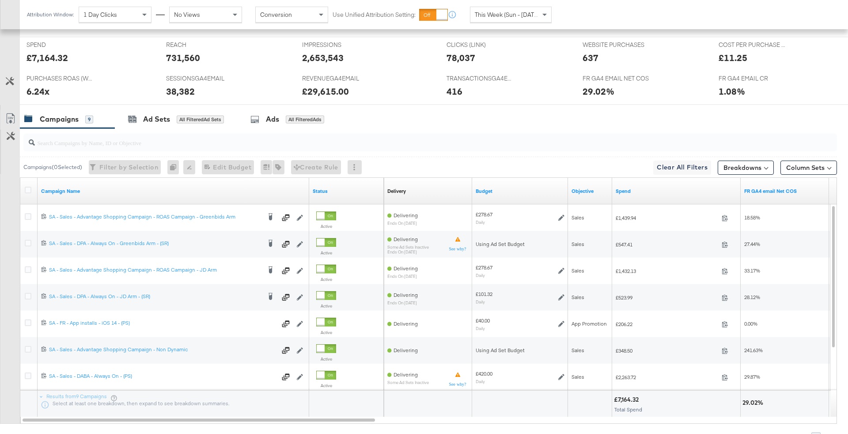
scroll to position [426, 0]
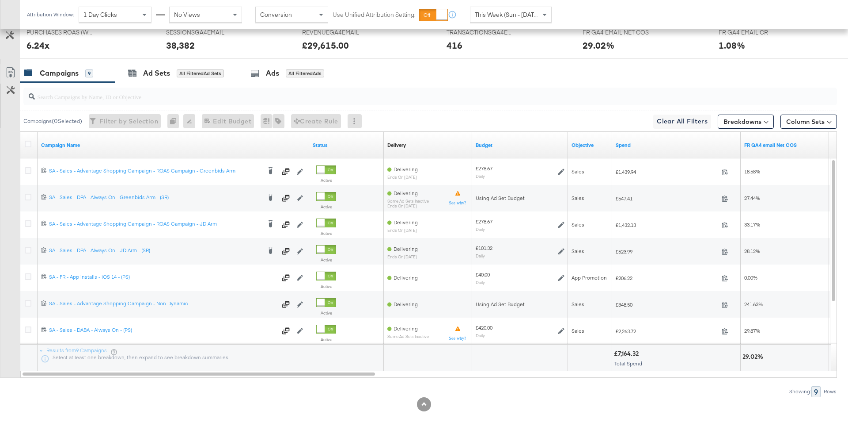
click at [495, 12] on span "This Week (Sun - [DATE])" at bounding box center [508, 15] width 66 height 8
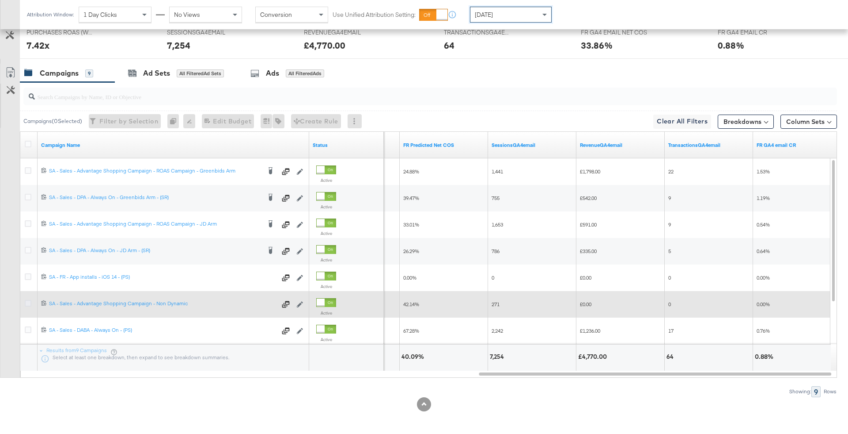
click at [27, 300] on icon at bounding box center [28, 303] width 7 height 7
click at [0, 0] on input "checkbox" at bounding box center [0, 0] width 0 height 0
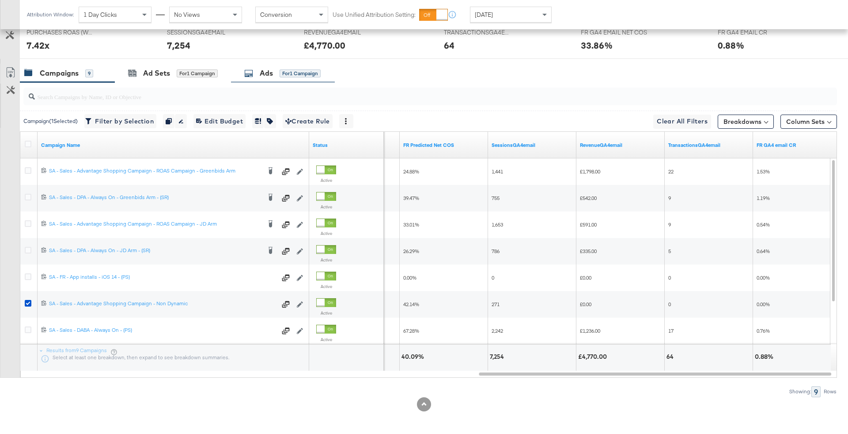
click at [318, 69] on div "for 1 Campaign" at bounding box center [300, 73] width 41 height 8
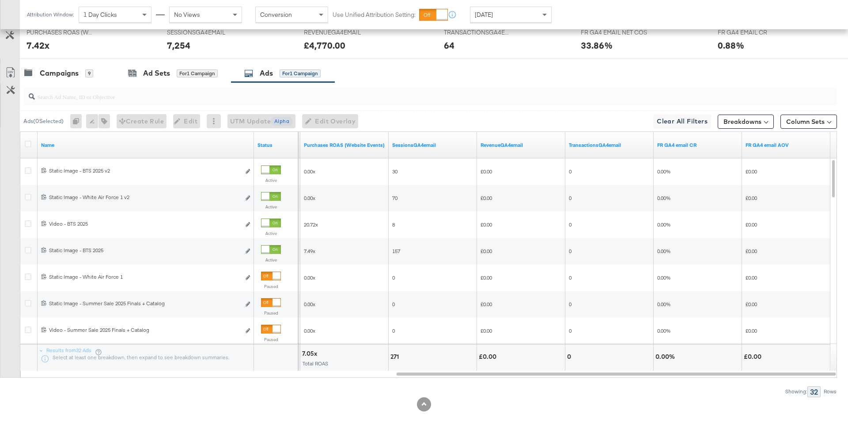
click at [535, 13] on div "[DATE]" at bounding box center [511, 14] width 81 height 15
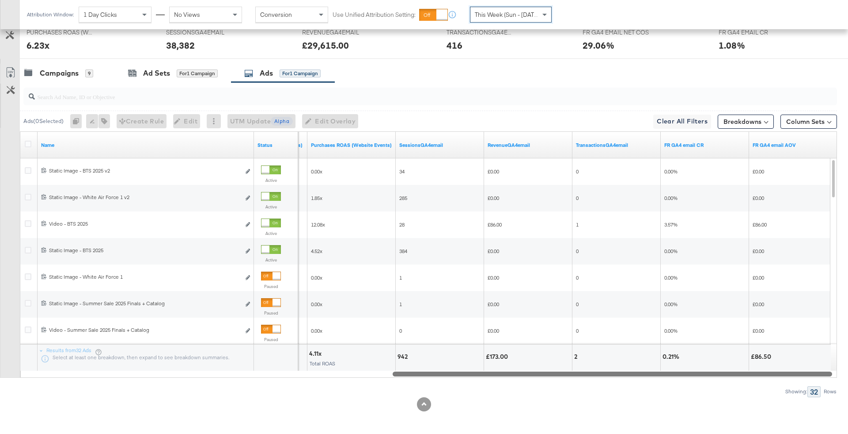
click at [318, 373] on div at bounding box center [429, 373] width 818 height 8
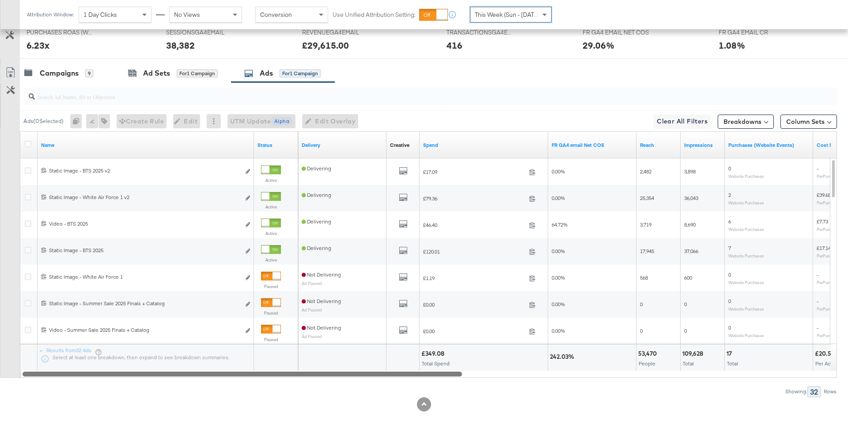
drag, startPoint x: 318, startPoint y: 373, endPoint x: 198, endPoint y: 374, distance: 120.2
click at [198, 374] on div at bounding box center [243, 373] width 440 height 8
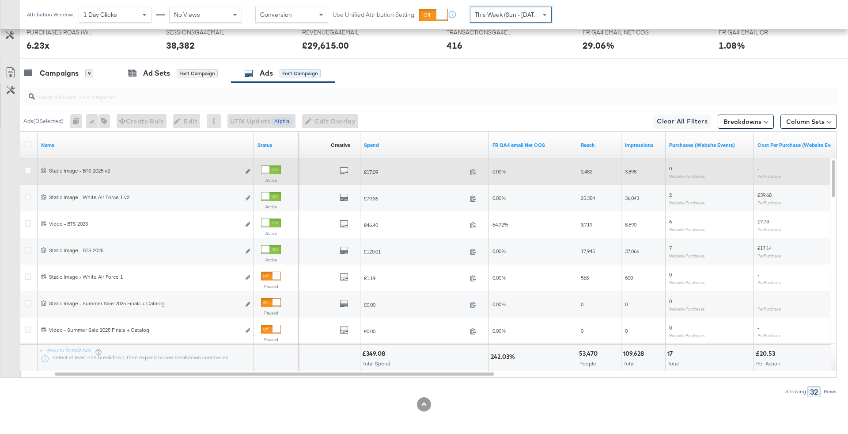
click at [276, 165] on div at bounding box center [271, 169] width 20 height 9
